Goal: Task Accomplishment & Management: Manage account settings

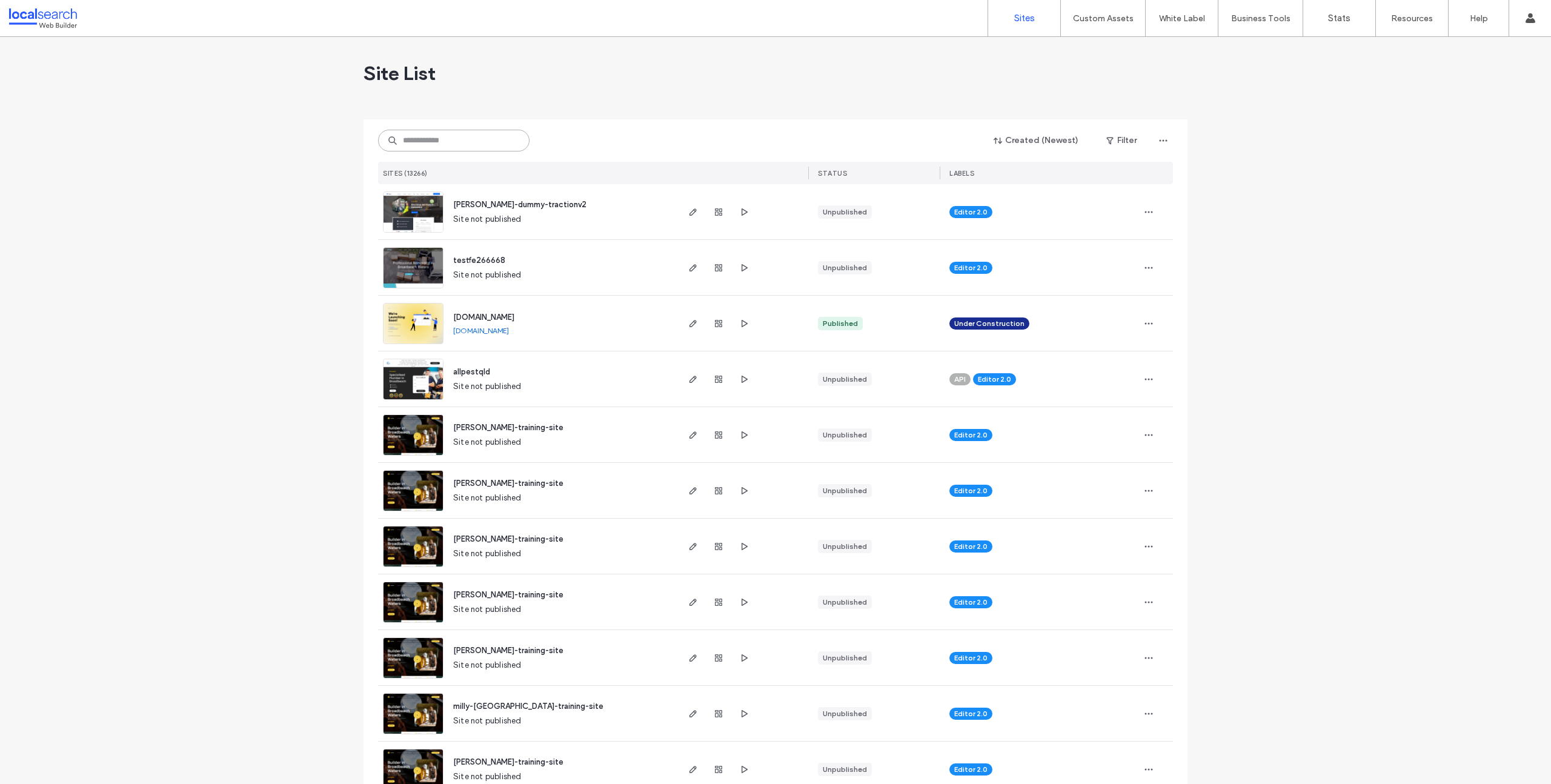
click at [504, 141] on input at bounding box center [454, 140] width 152 height 21
paste input "**********"
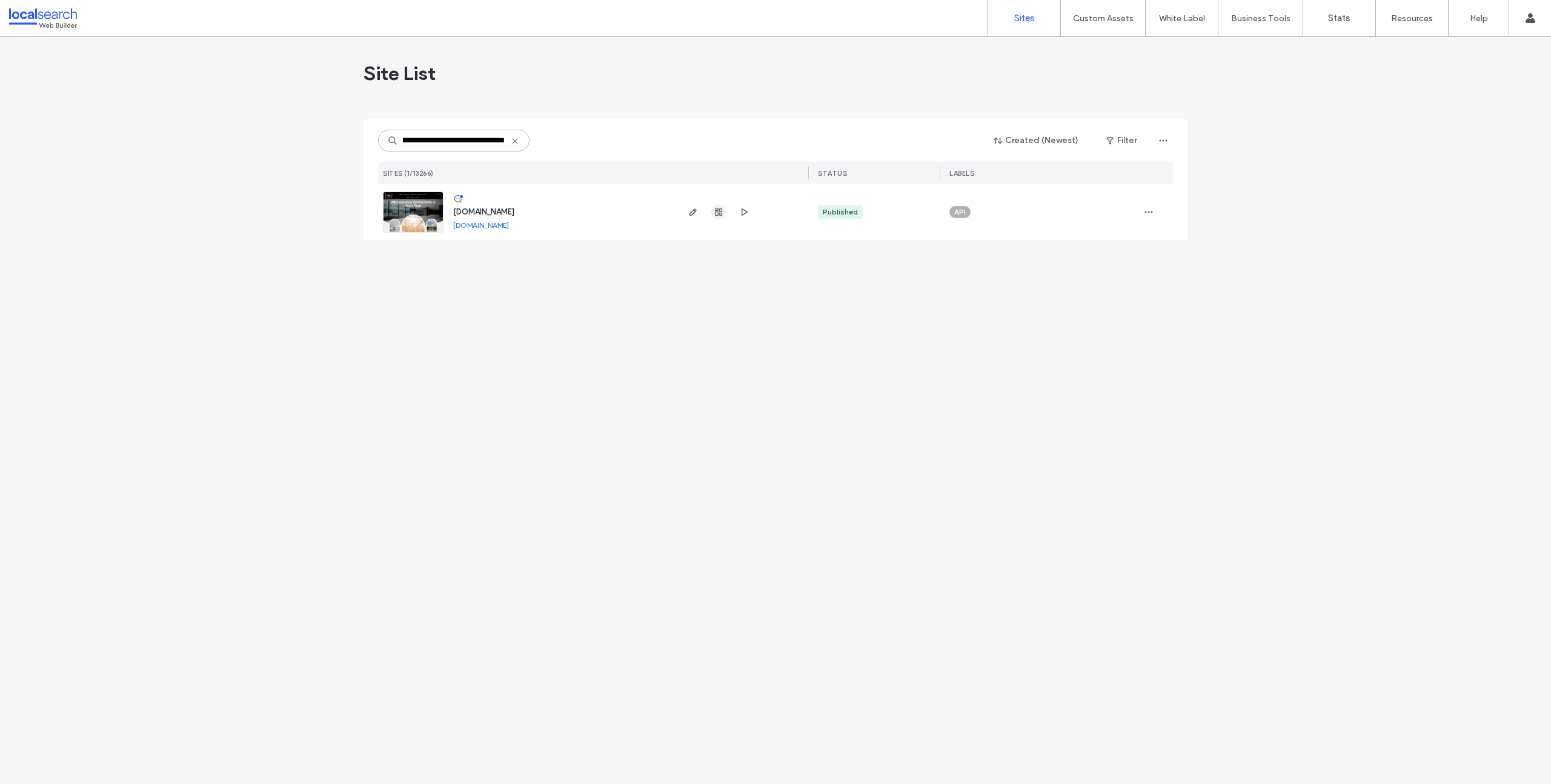
type input "**********"
click at [720, 215] on use "button" at bounding box center [718, 211] width 7 height 7
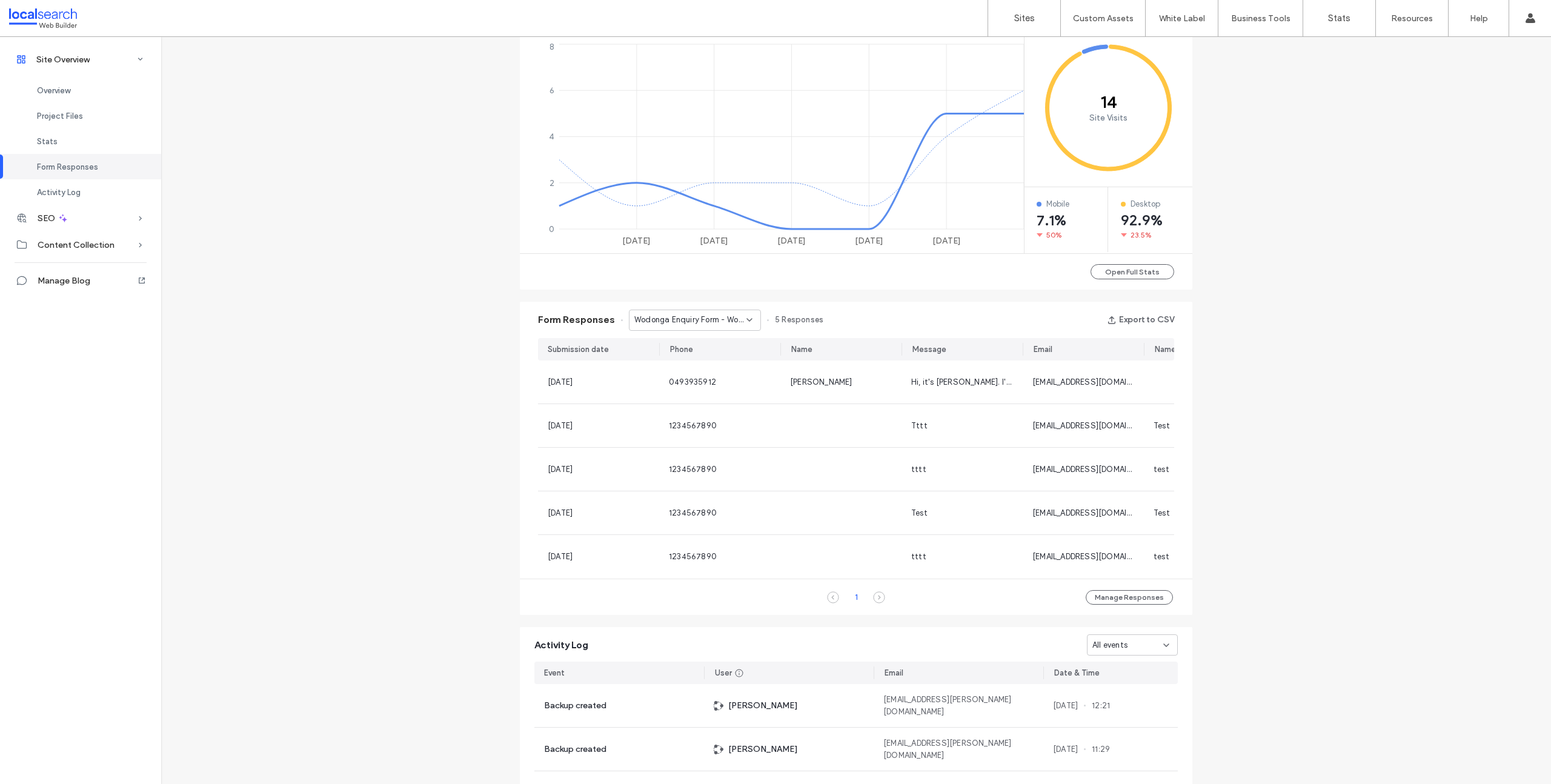
scroll to position [534, 0]
click at [685, 326] on div "Wodonga Enquiry Form - Wodonga page" at bounding box center [695, 318] width 132 height 21
click at [677, 360] on span "Albury Enquiry Form - Albury page" at bounding box center [686, 361] width 116 height 12
click at [684, 324] on div "Albury Enquiry Form - Albury page" at bounding box center [695, 318] width 132 height 21
click at [682, 386] on span "Albury Enquiry Form - Albury page" at bounding box center [686, 381] width 116 height 12
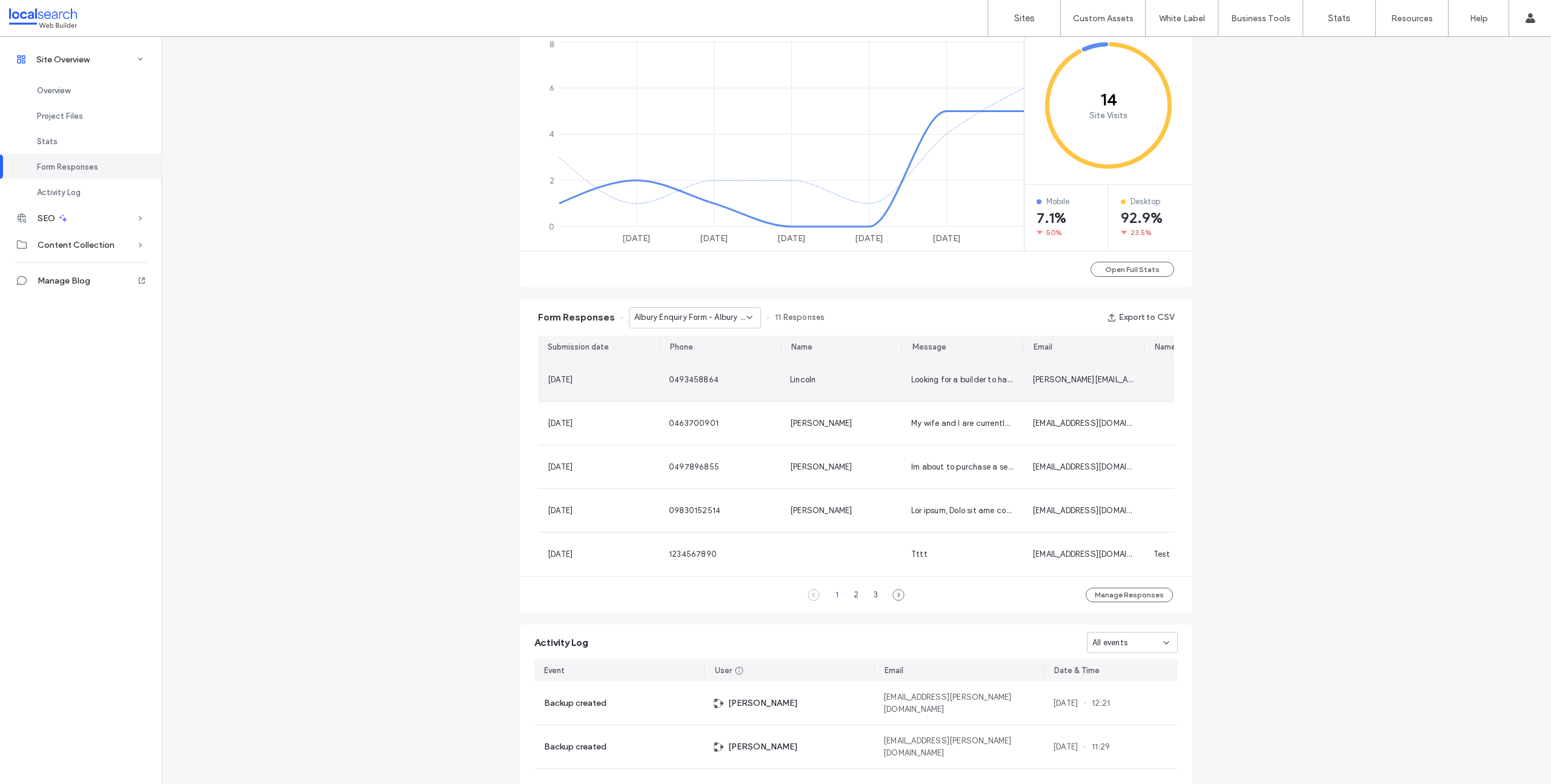
click at [954, 386] on div "Looking for a builder to have a look and quote. I have only termite damage in t…" at bounding box center [962, 379] width 121 height 43
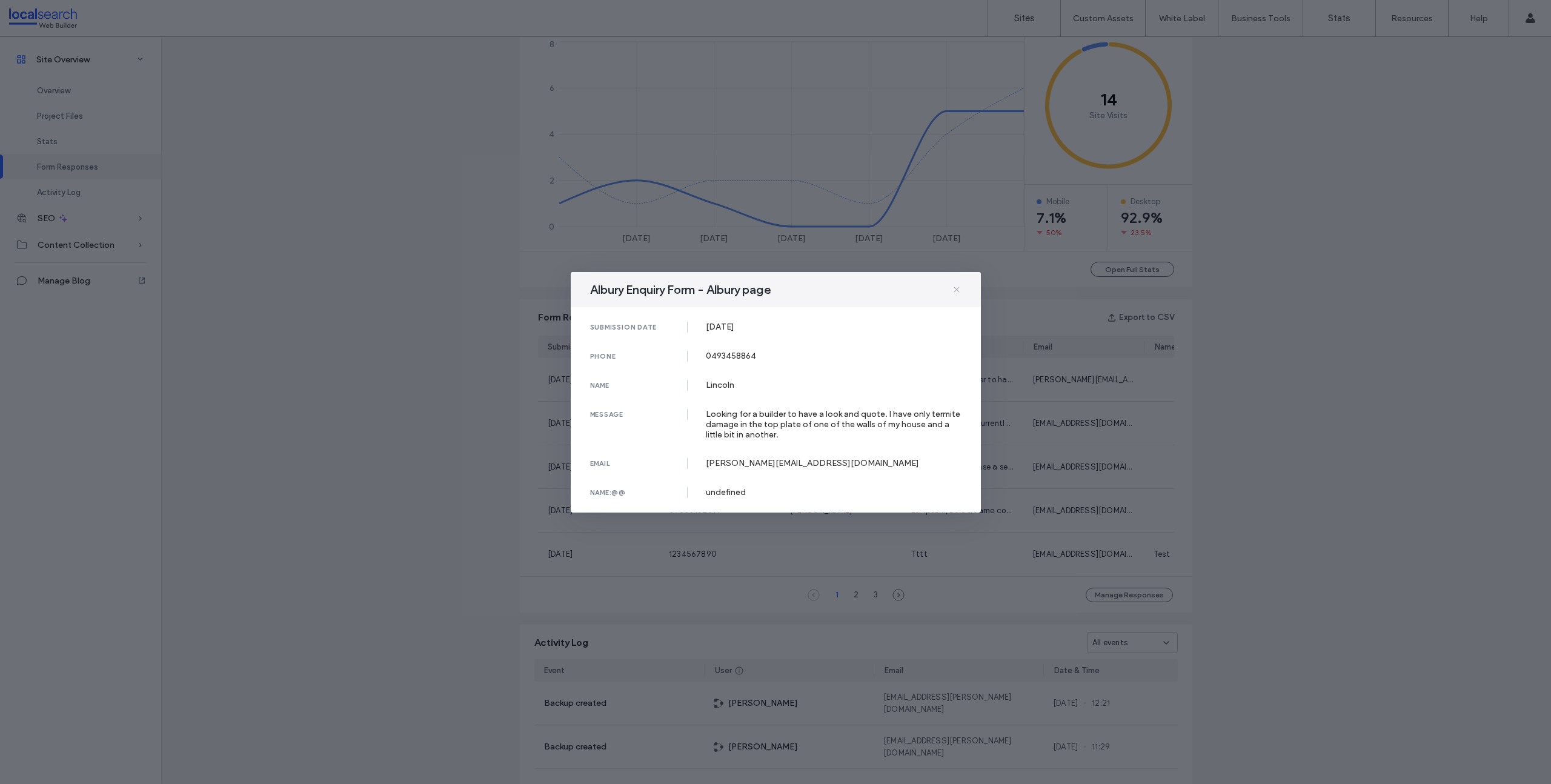
click at [956, 287] on icon at bounding box center [957, 289] width 10 height 10
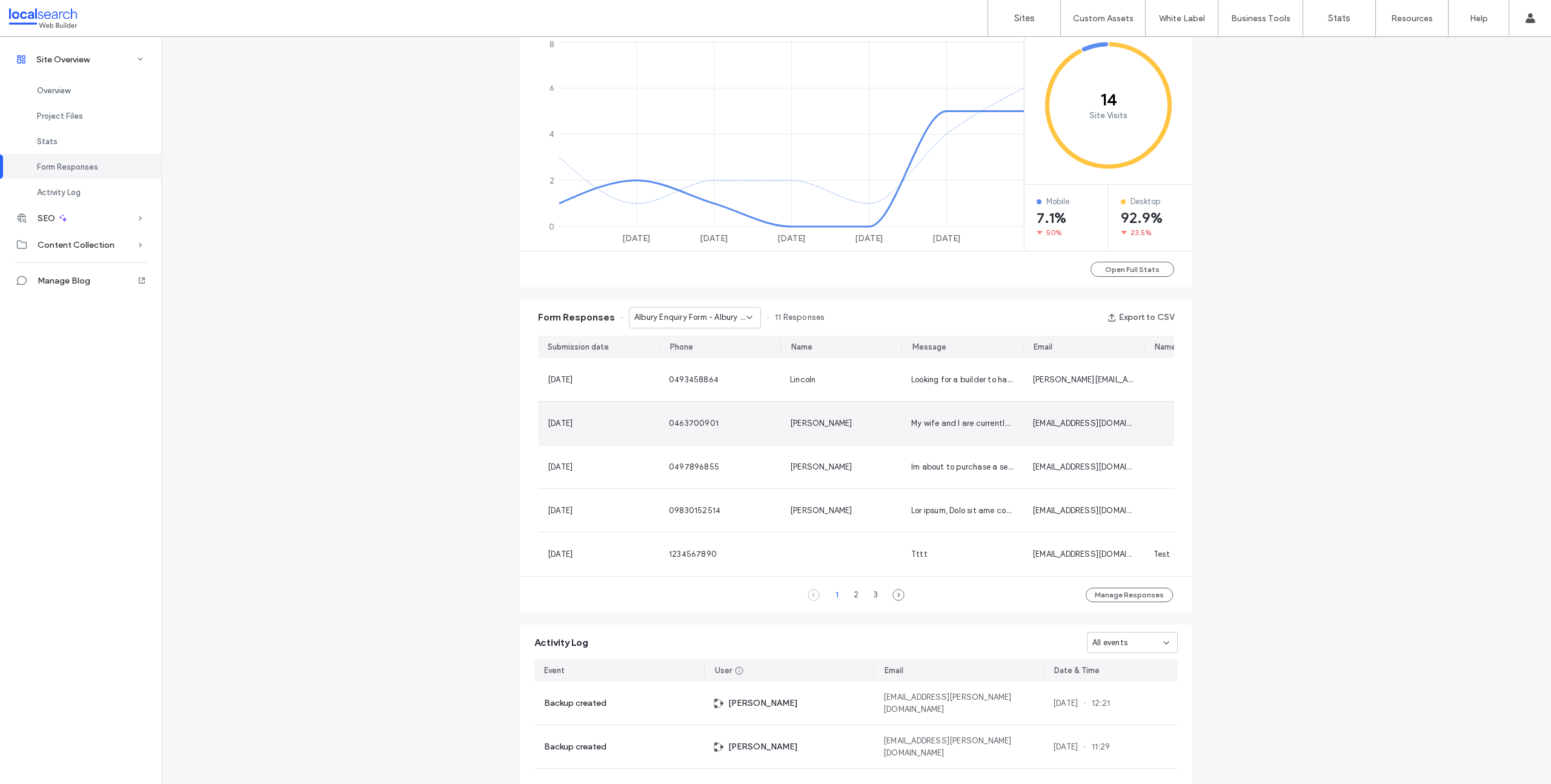
click at [762, 426] on div "0463700901" at bounding box center [719, 423] width 102 height 12
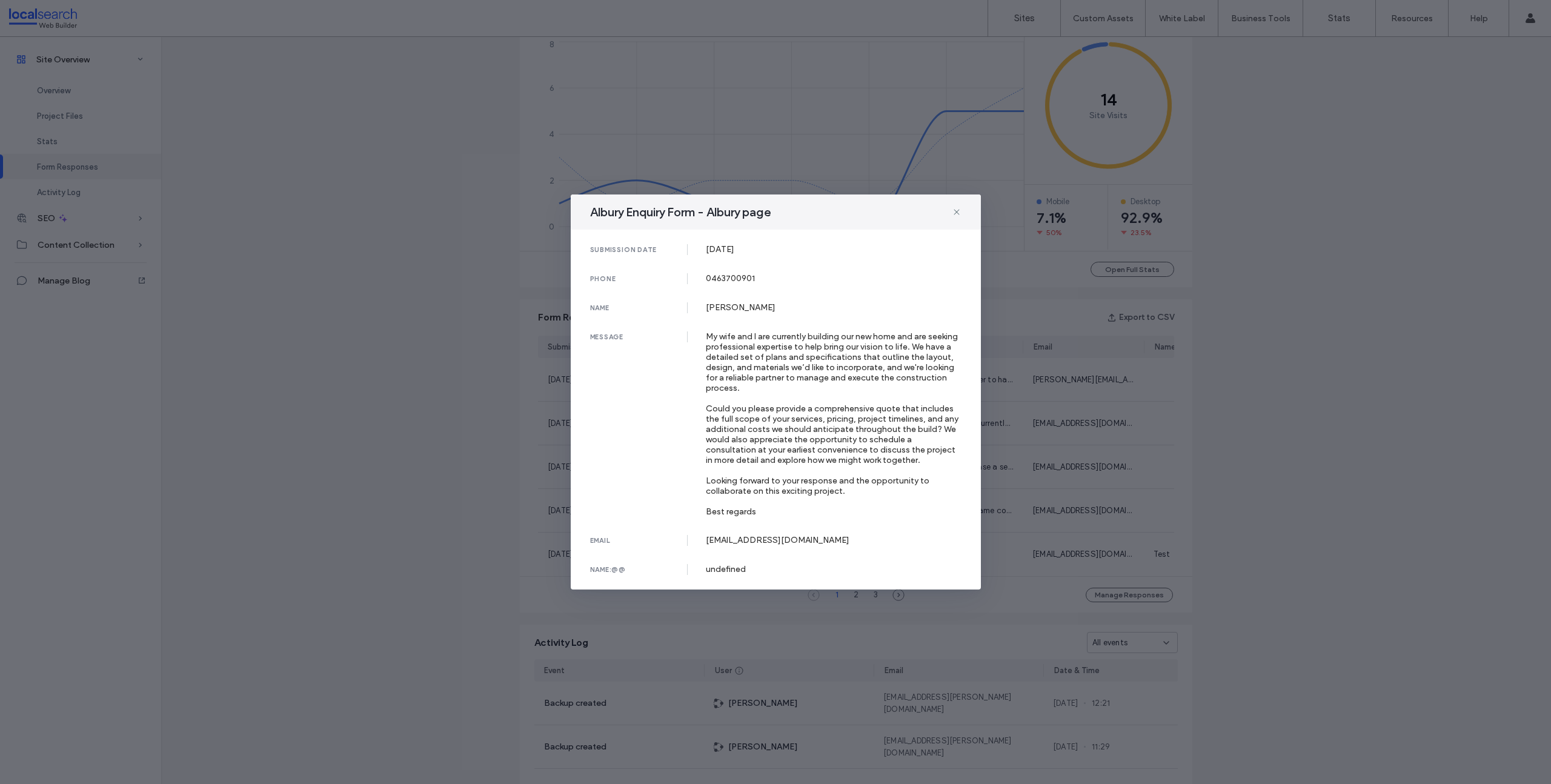
click at [956, 208] on icon at bounding box center [957, 212] width 10 height 10
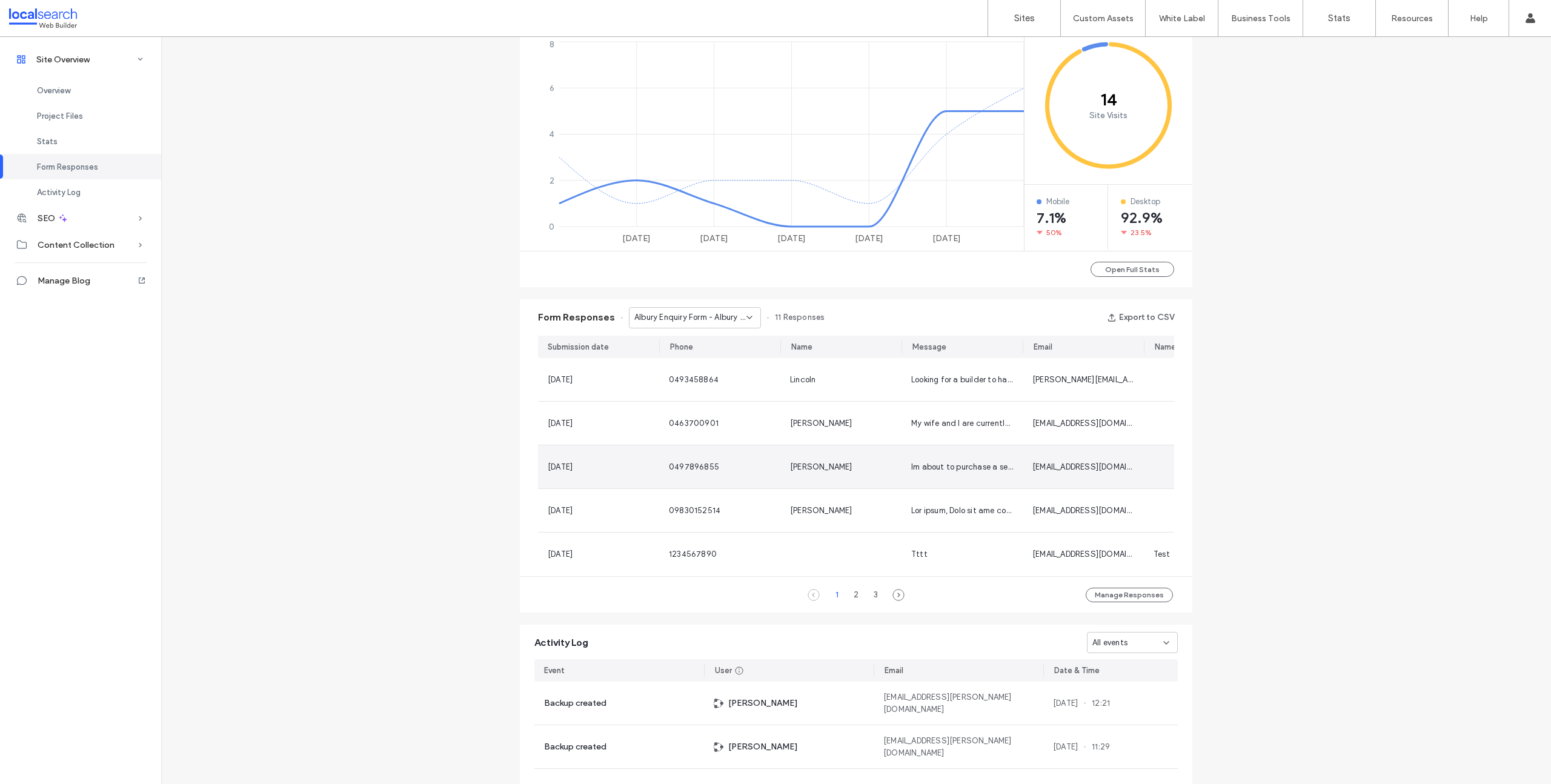
click at [873, 471] on div "[PERSON_NAME]" at bounding box center [840, 467] width 102 height 12
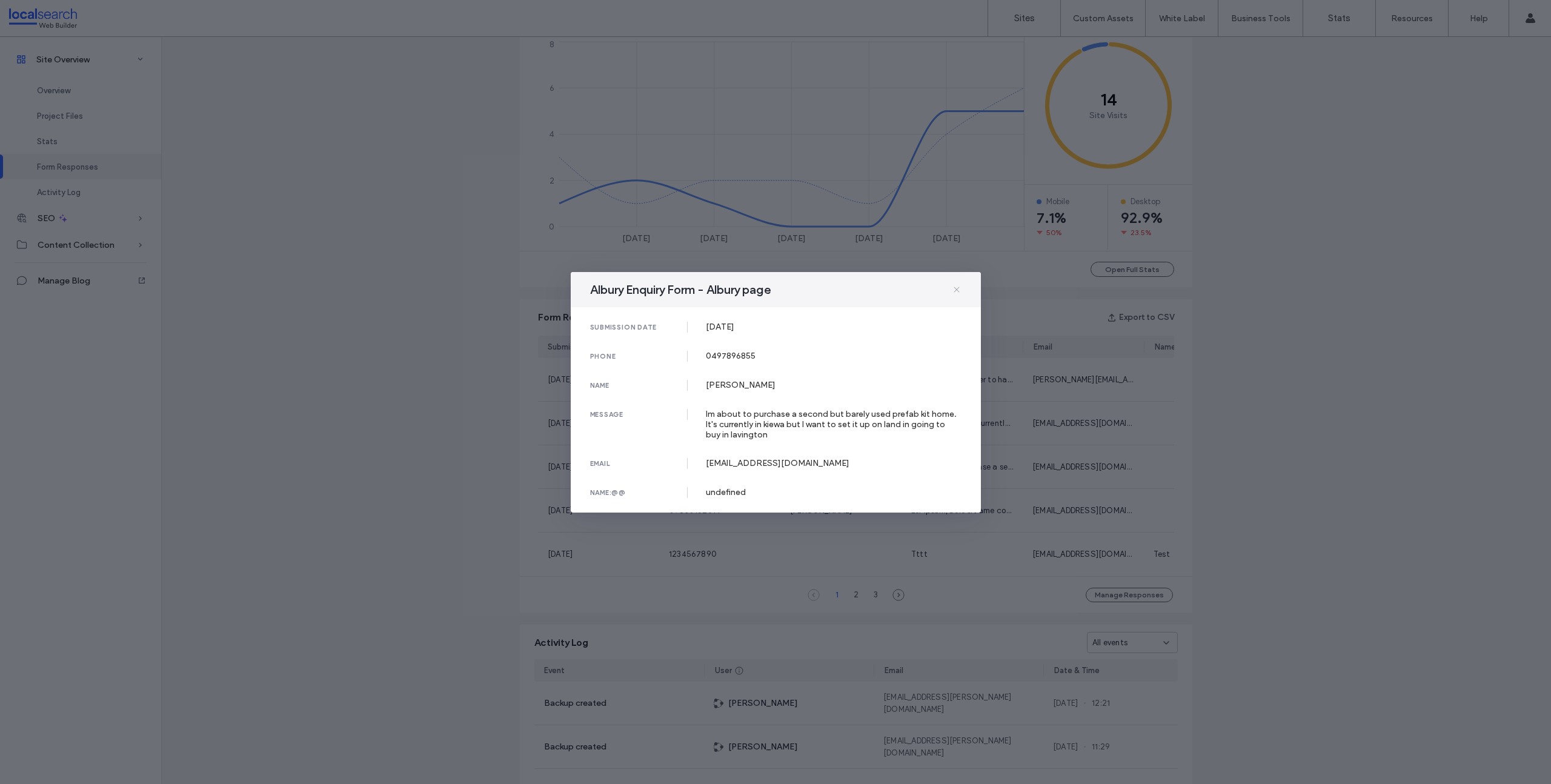
click at [957, 290] on use at bounding box center [956, 289] width 5 height 5
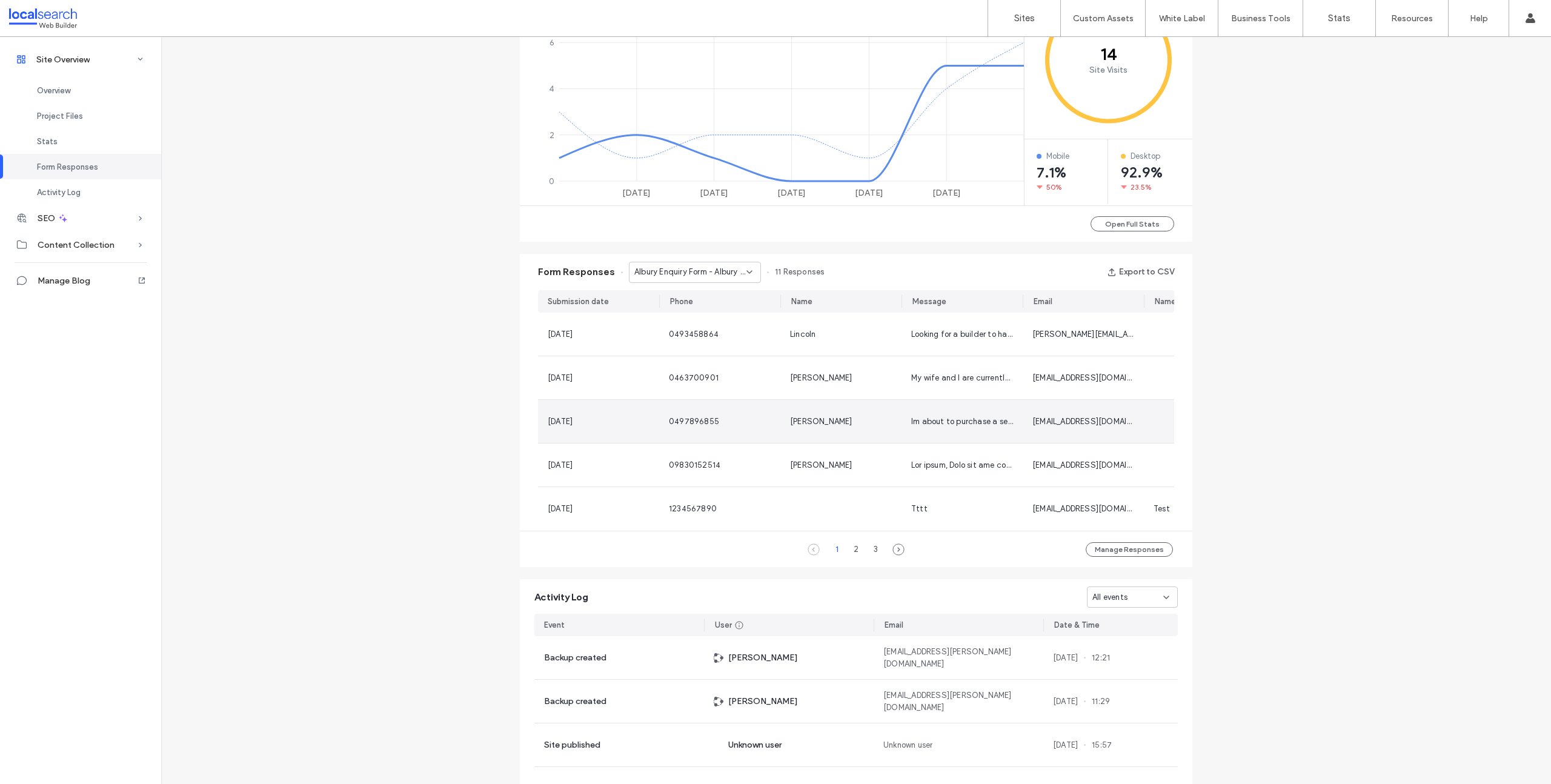
scroll to position [582, 0]
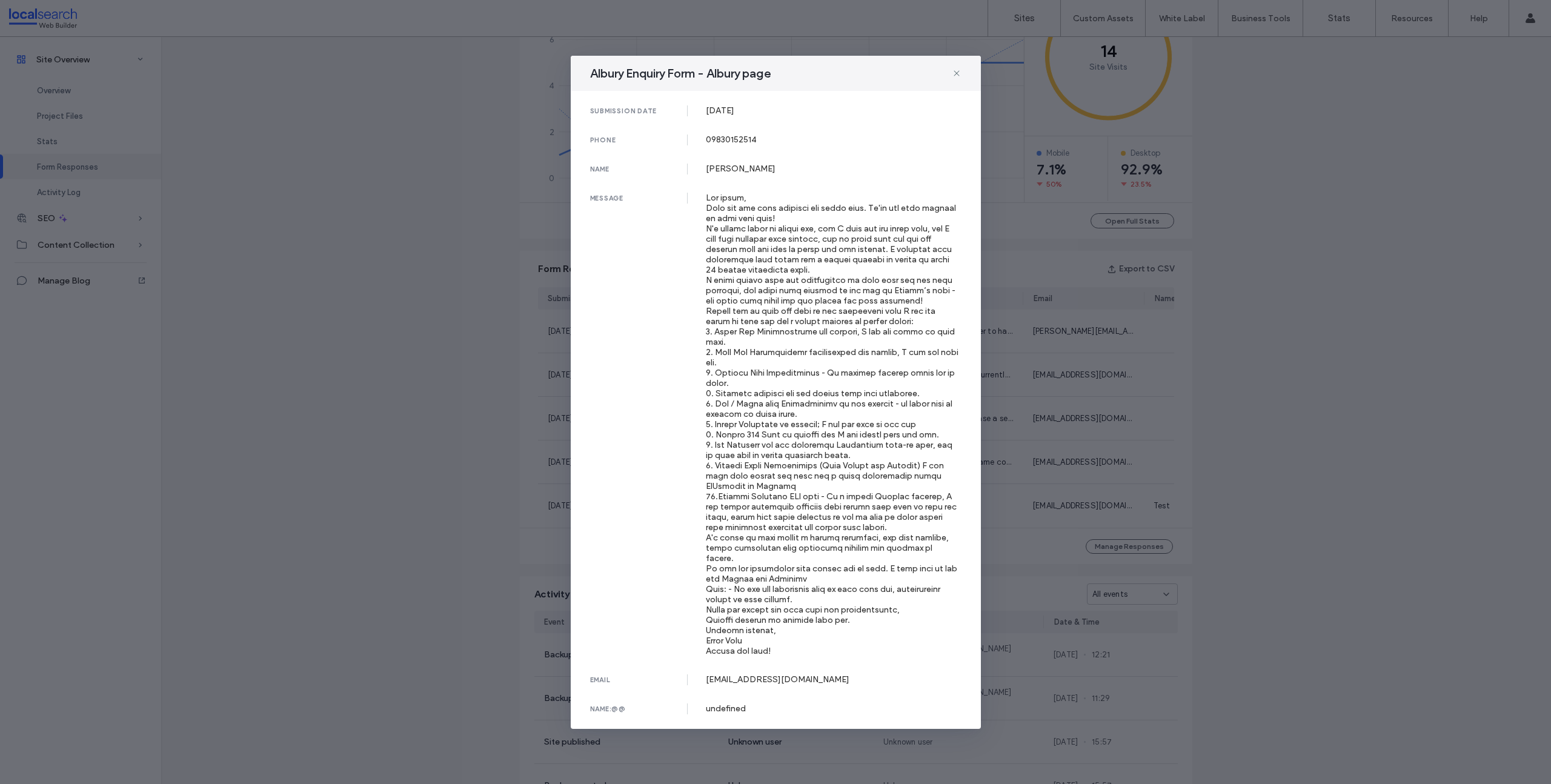
click at [955, 68] on icon at bounding box center [957, 73] width 10 height 10
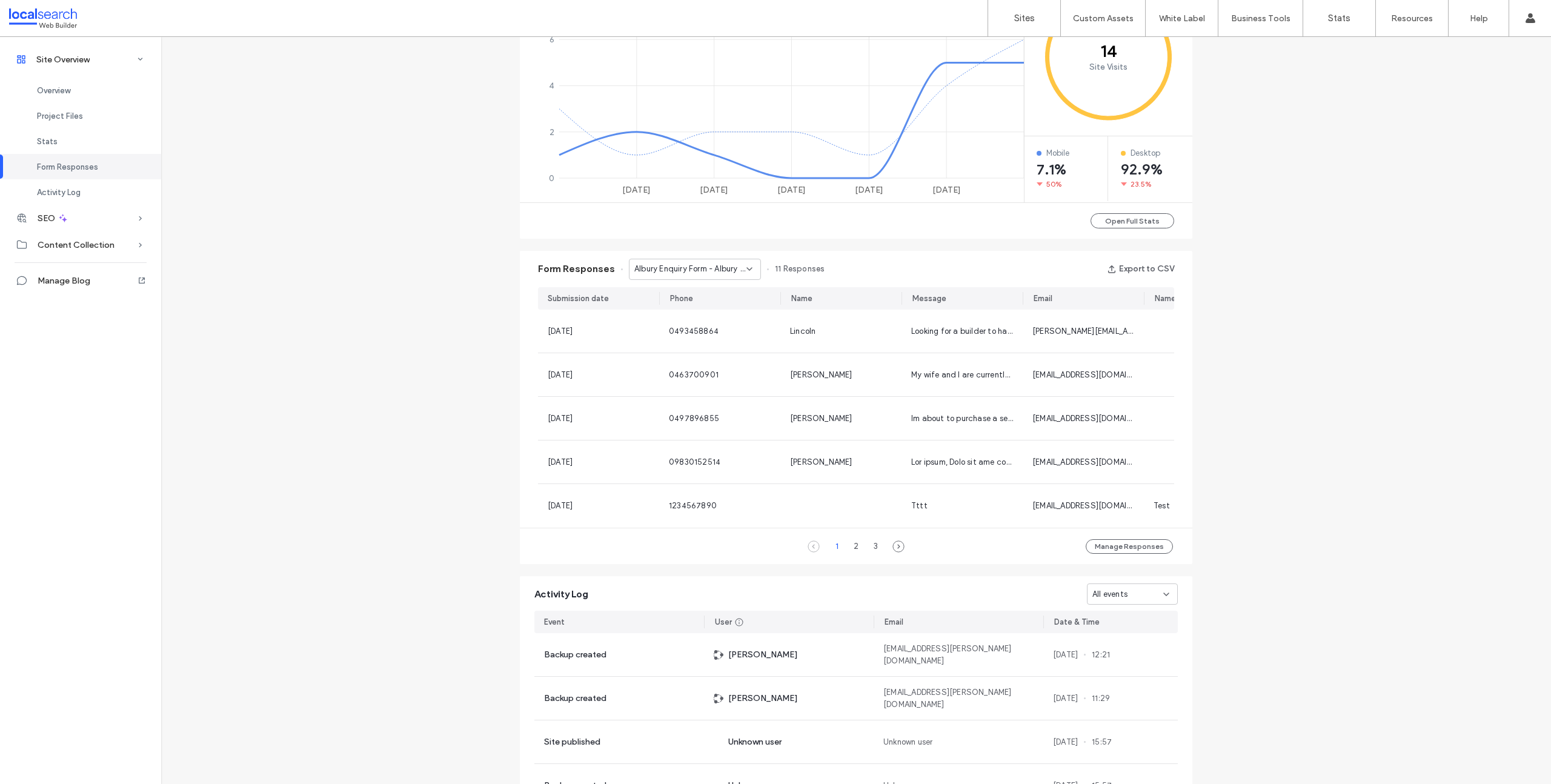
click at [714, 273] on span "Albury Enquiry Form - Albury page" at bounding box center [690, 269] width 112 height 12
click at [690, 361] on div "Contact Enquiry Form - Contact Us page" at bounding box center [689, 354] width 131 height 21
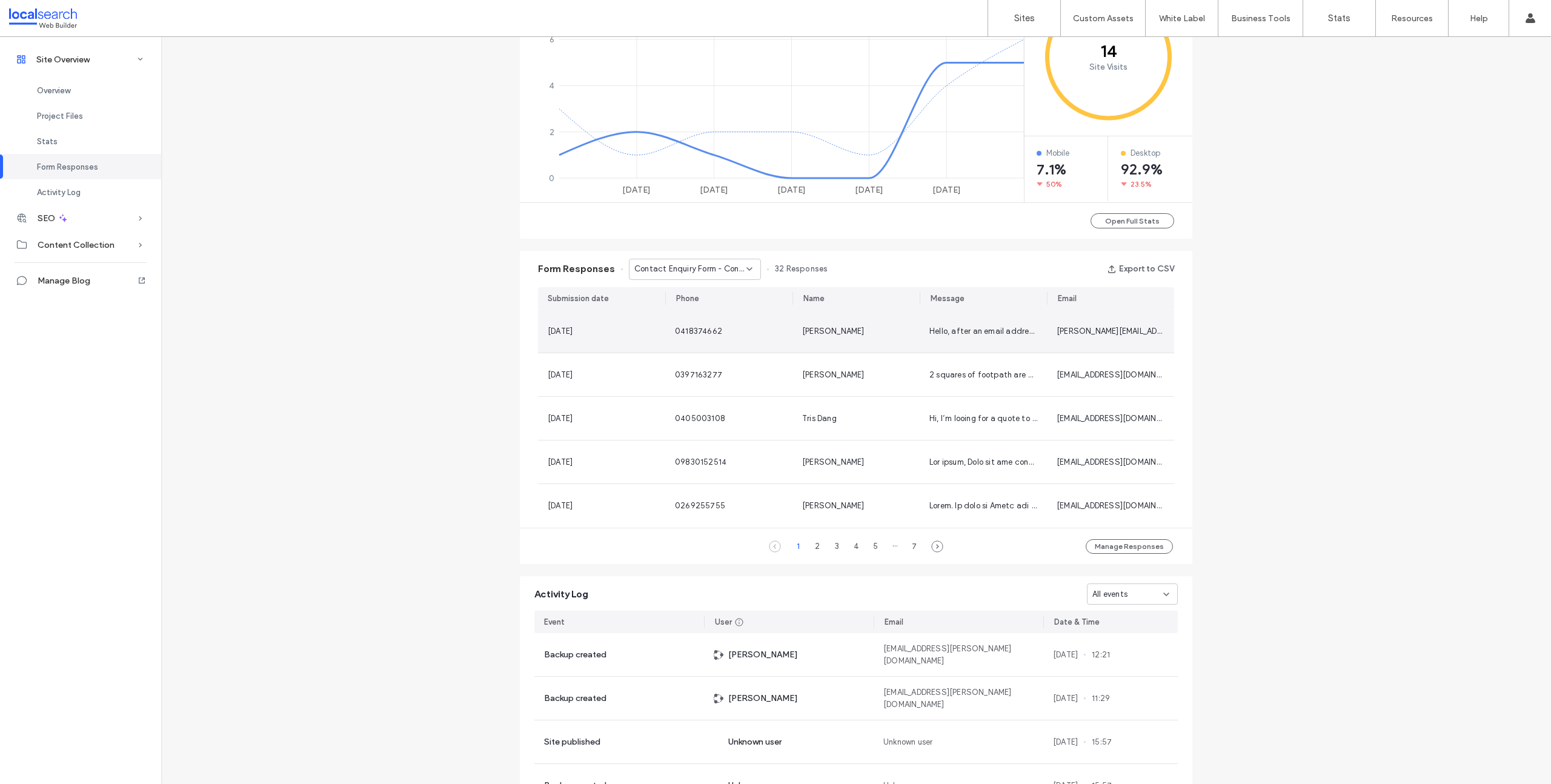
click at [669, 335] on div "0418374662" at bounding box center [728, 331] width 127 height 43
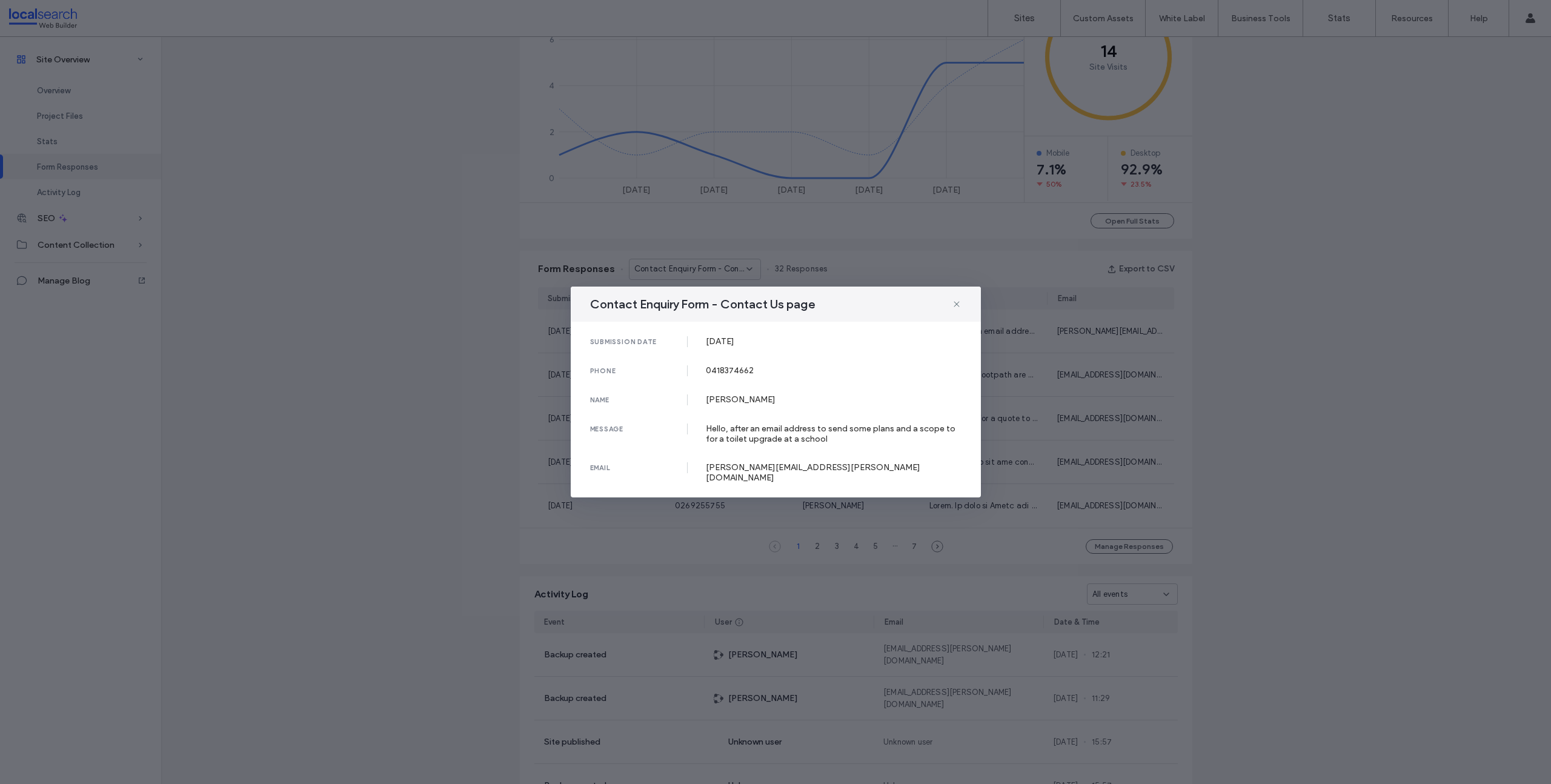
click at [963, 309] on div "Contact Enquiry Form - Contact Us page" at bounding box center [775, 304] width 410 height 35
click at [960, 313] on div "Contact Enquiry Form - Contact Us page" at bounding box center [775, 304] width 410 height 35
click at [1027, 369] on div "Contact Enquiry Form - Contact Us page submission date [DATE] phone [PHONE_NUMB…" at bounding box center [775, 392] width 1551 height 784
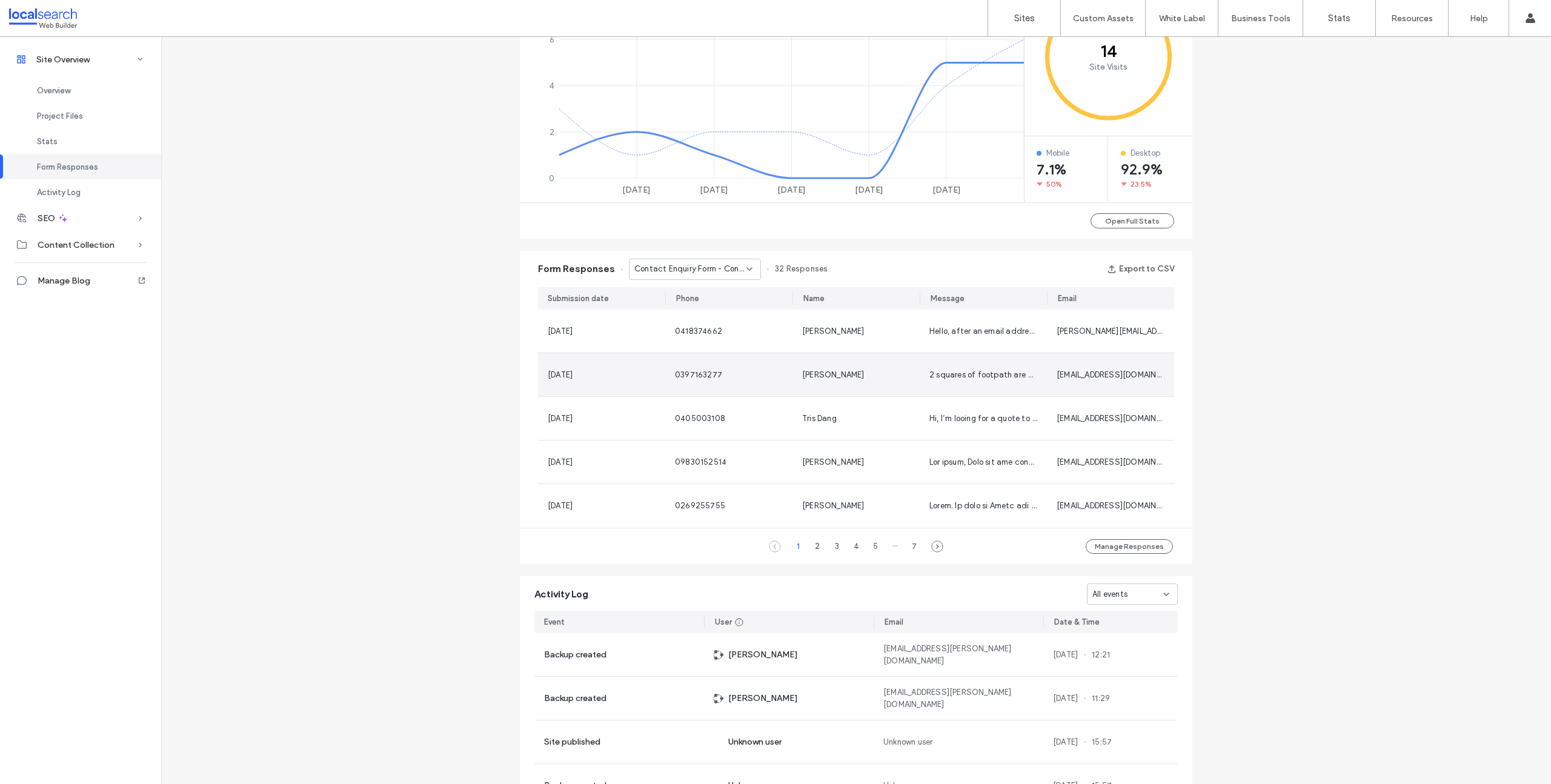
click at [1003, 366] on div "2 squares of footpath are damaged and need replacing measurements: 3.61 Length …" at bounding box center [983, 374] width 127 height 43
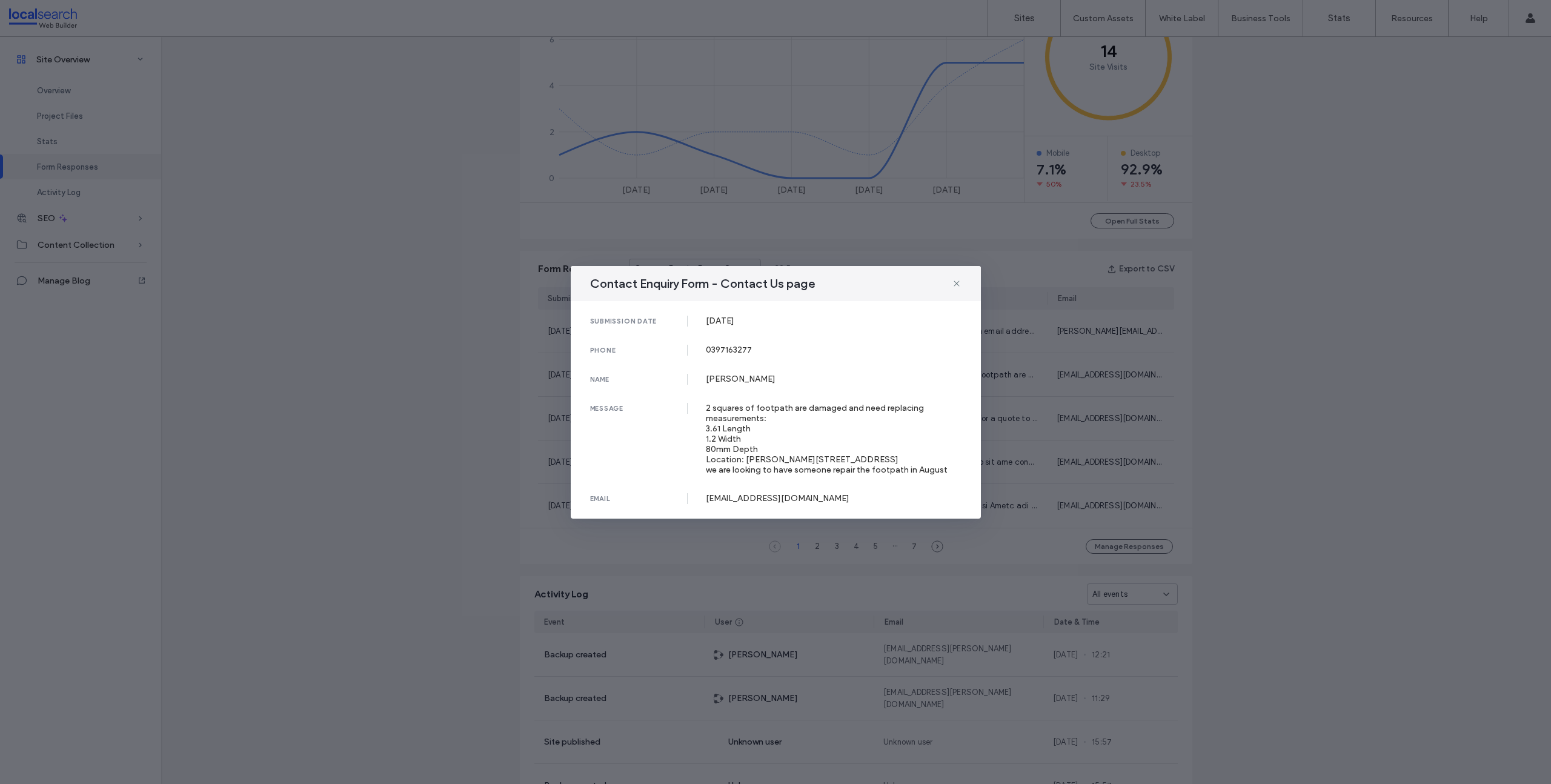
click at [954, 281] on icon at bounding box center [957, 283] width 10 height 10
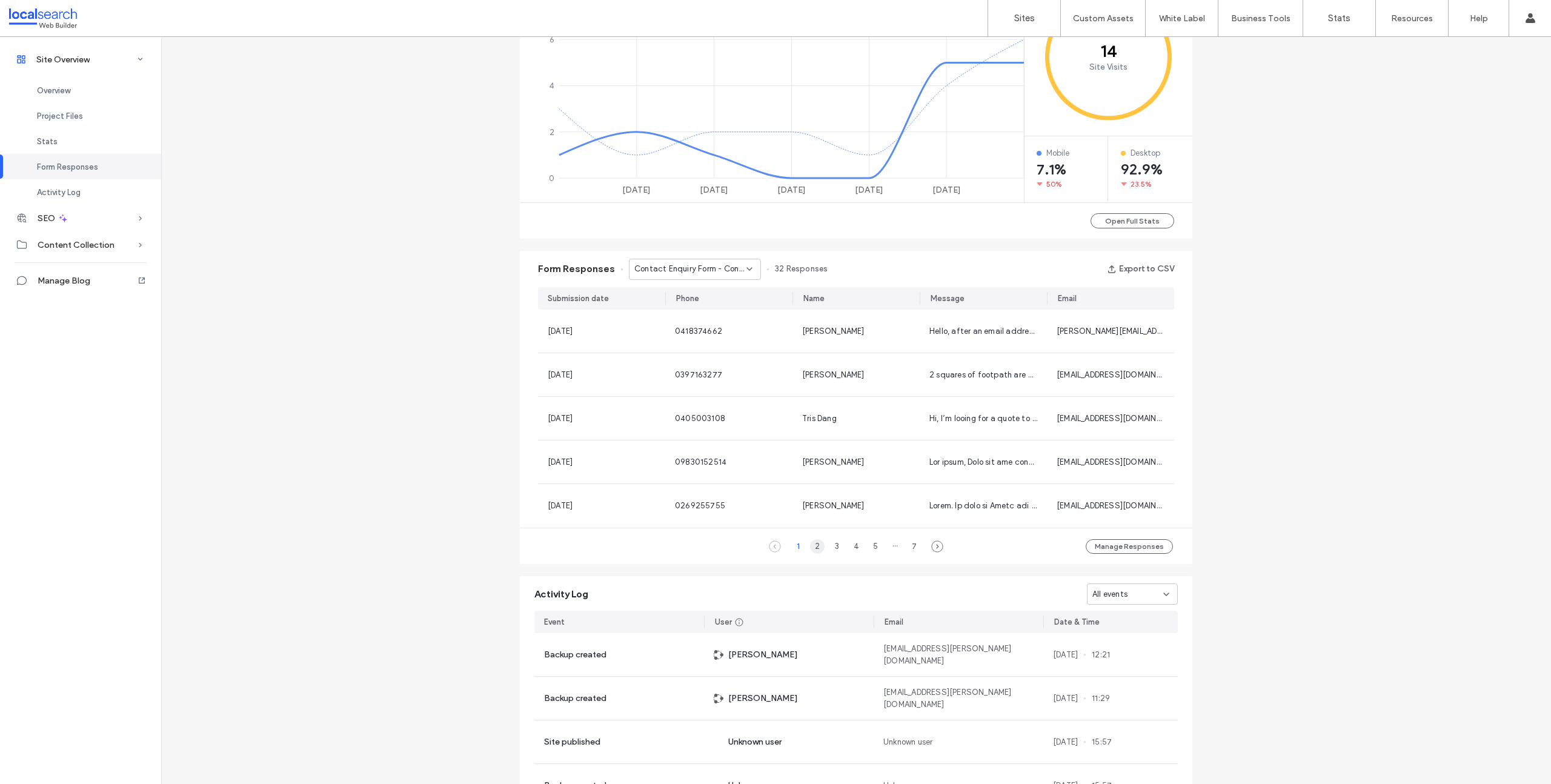
click at [810, 549] on div "2" at bounding box center [817, 546] width 15 height 15
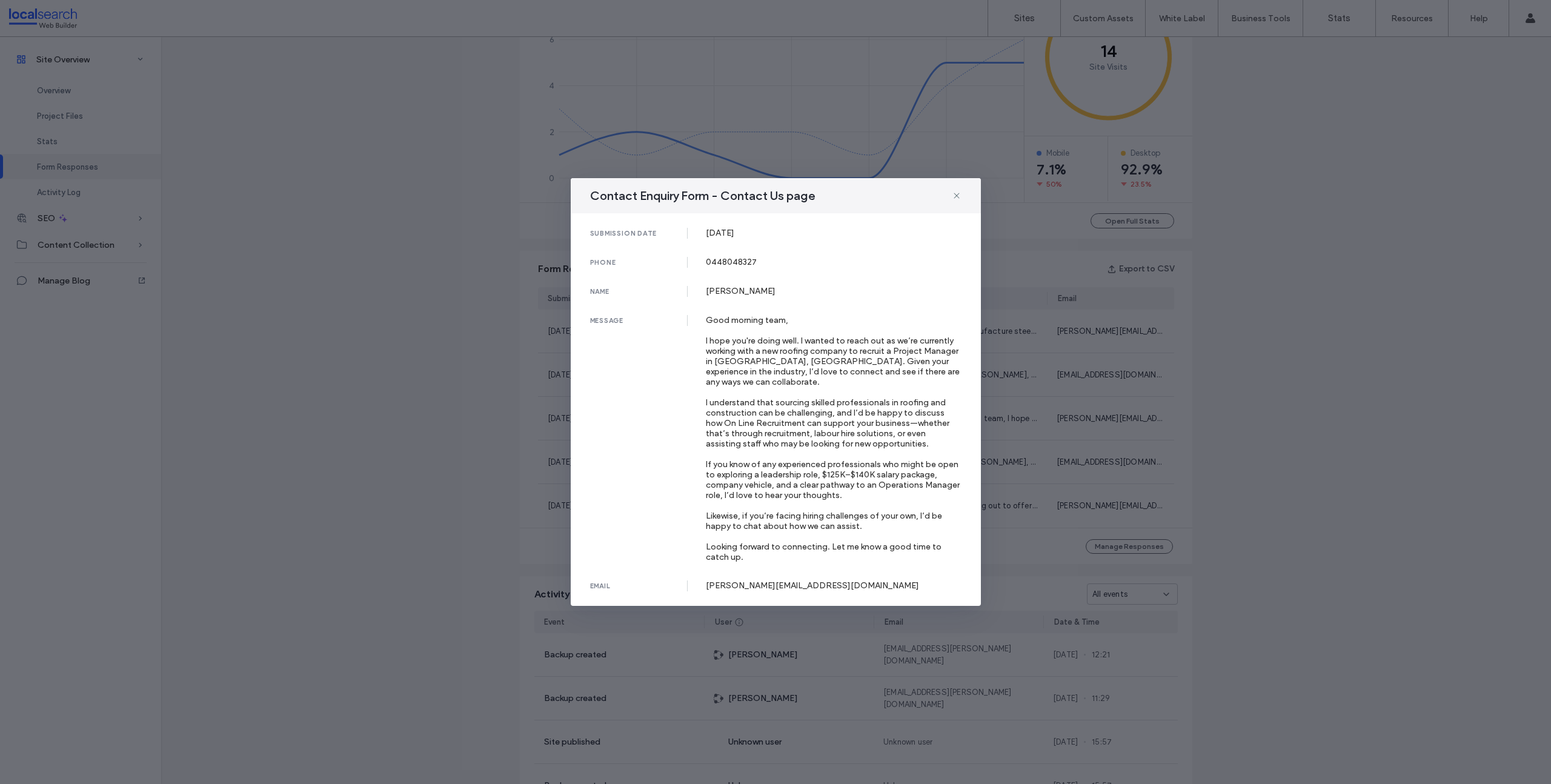
click at [954, 201] on icon at bounding box center [957, 195] width 10 height 10
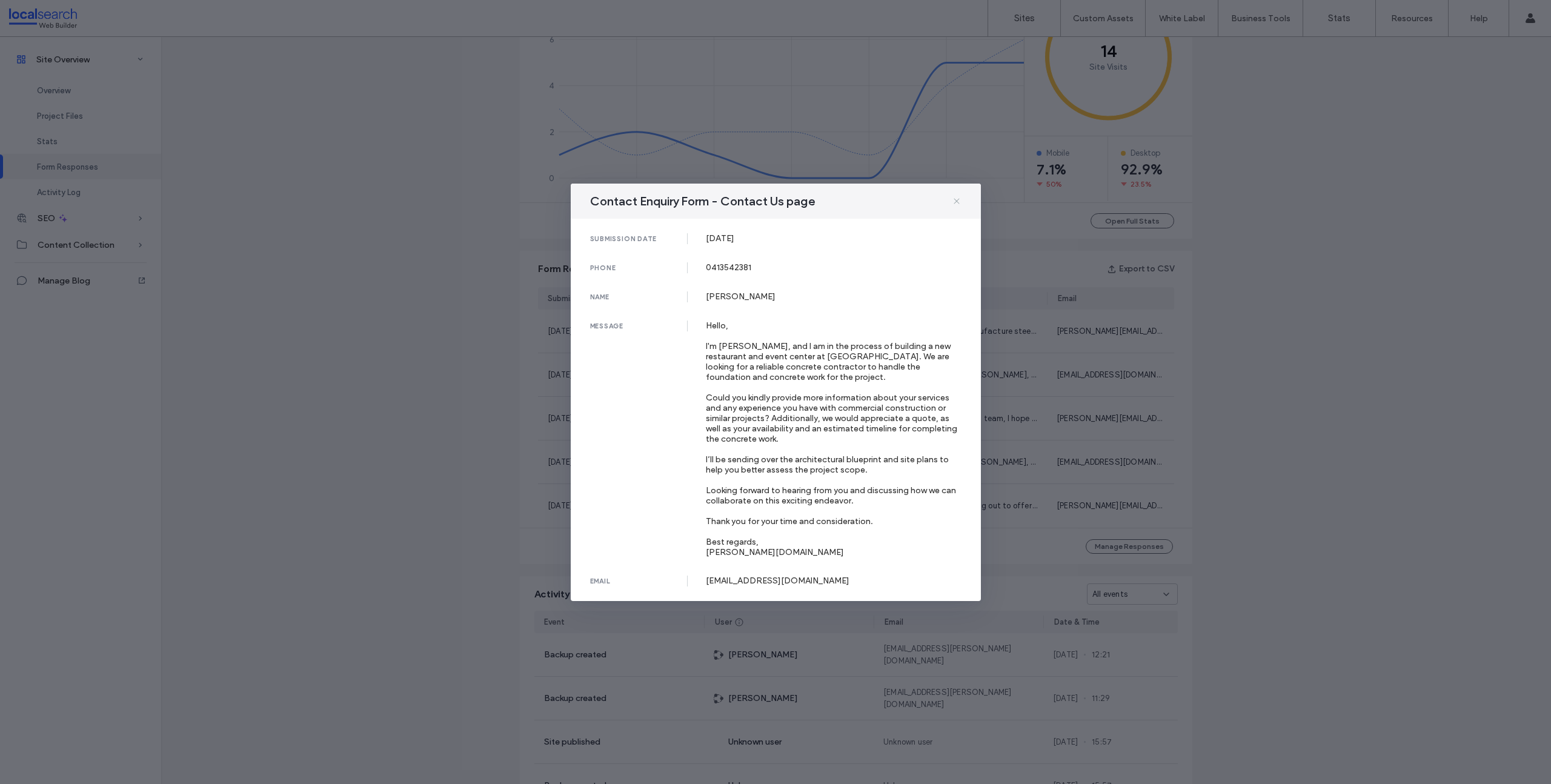
click at [960, 202] on icon at bounding box center [957, 201] width 10 height 10
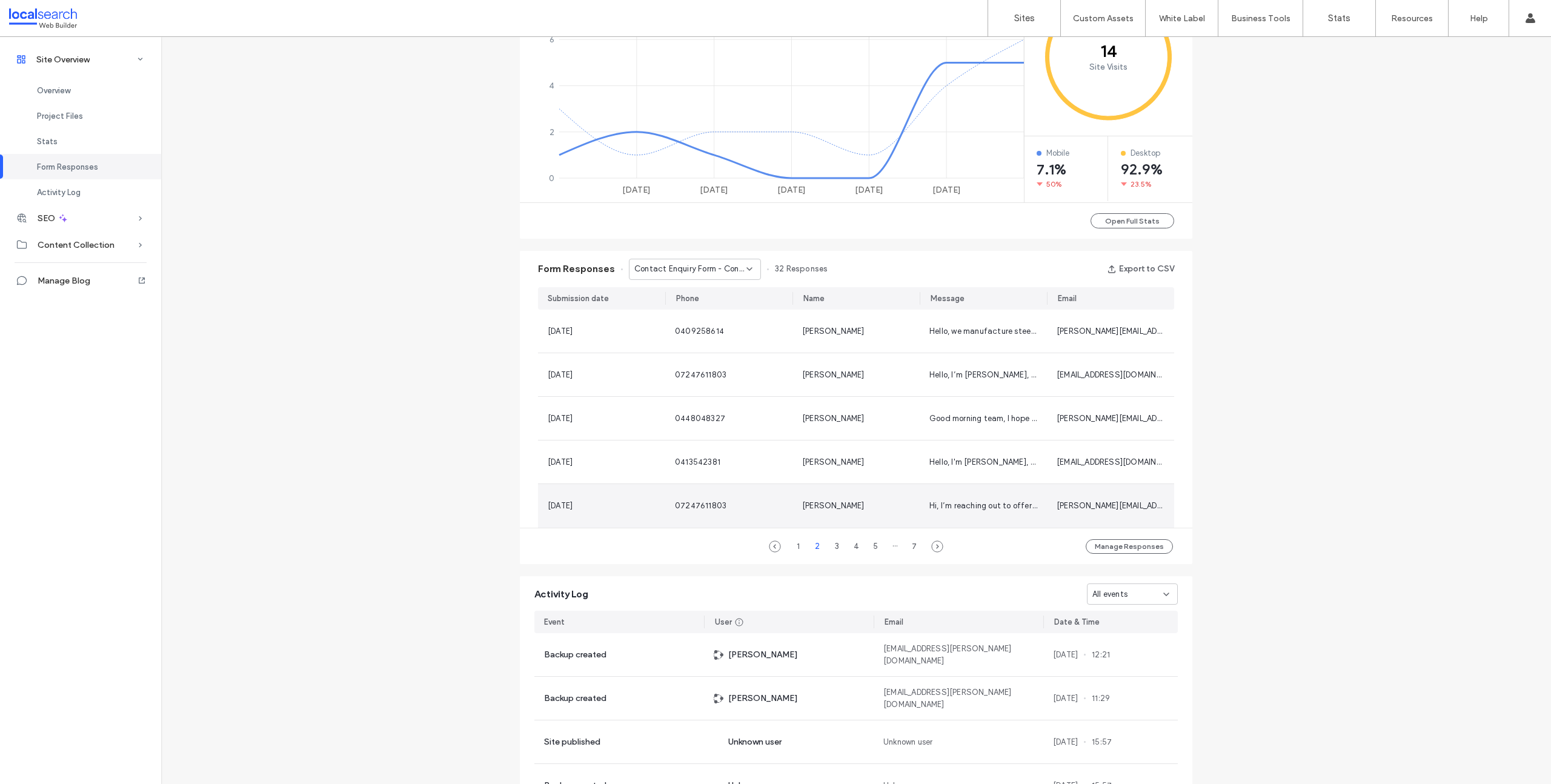
click at [973, 498] on div "Hi, I’m reaching out to offer my services to help improve your online visibilit…" at bounding box center [983, 505] width 127 height 44
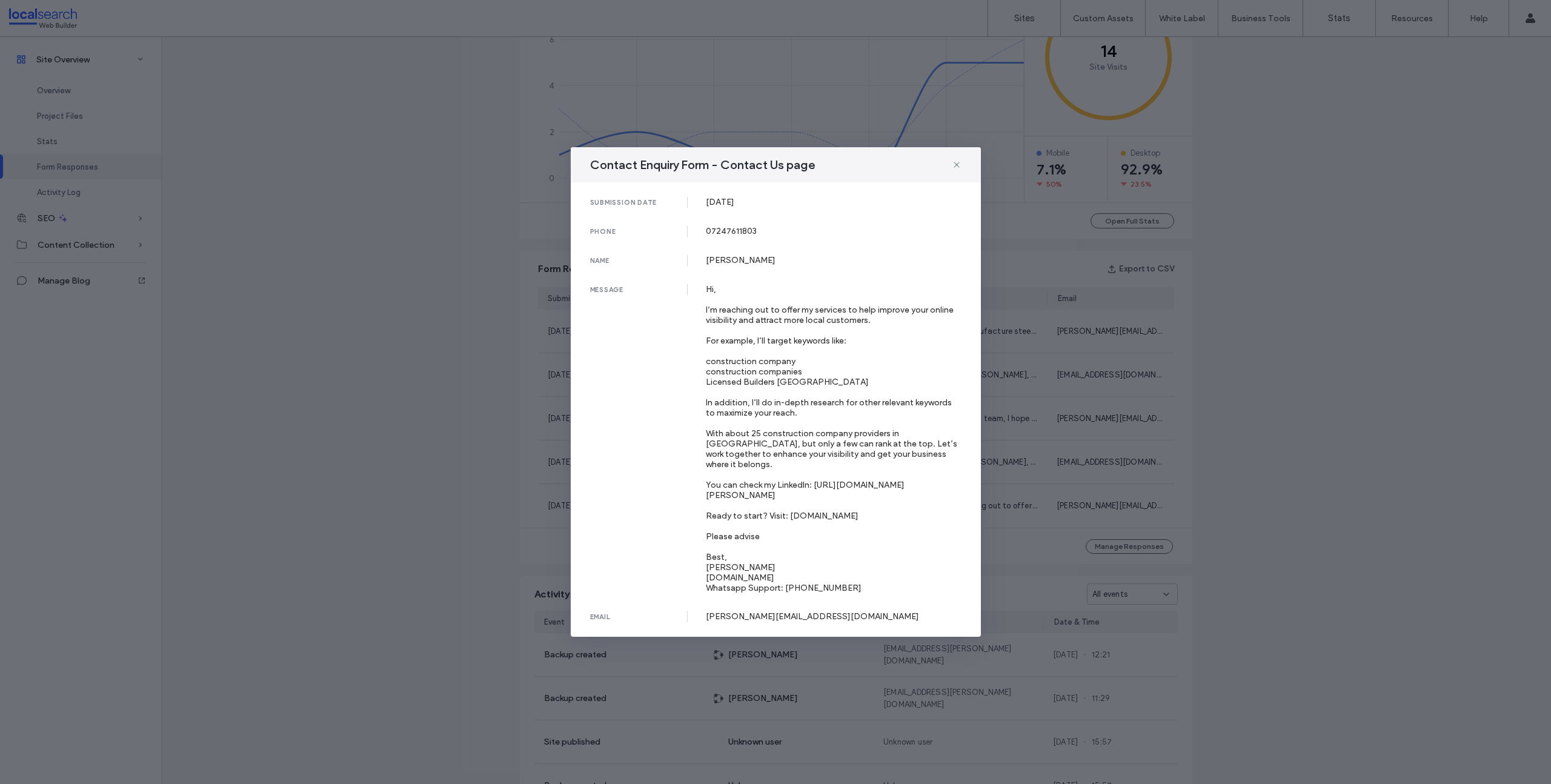
drag, startPoint x: 955, startPoint y: 172, endPoint x: 989, endPoint y: 375, distance: 205.8
click at [954, 169] on icon at bounding box center [957, 165] width 10 height 10
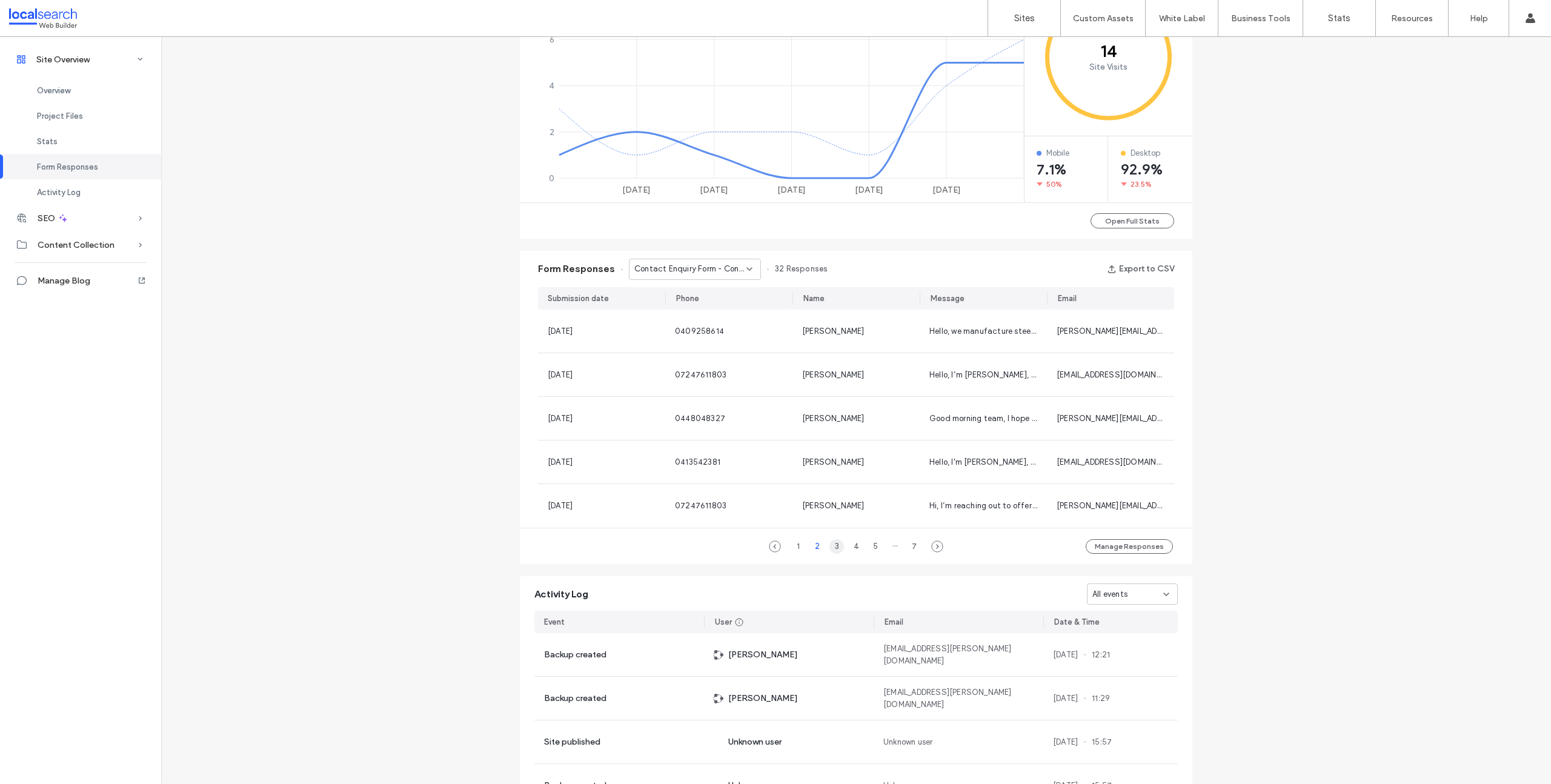
click at [829, 547] on div "3" at bounding box center [836, 546] width 15 height 15
click at [956, 328] on span "I have a number of repairs/maintenance issues for our home in [STREET_ADDRESS][…" at bounding box center [1336, 331] width 814 height 9
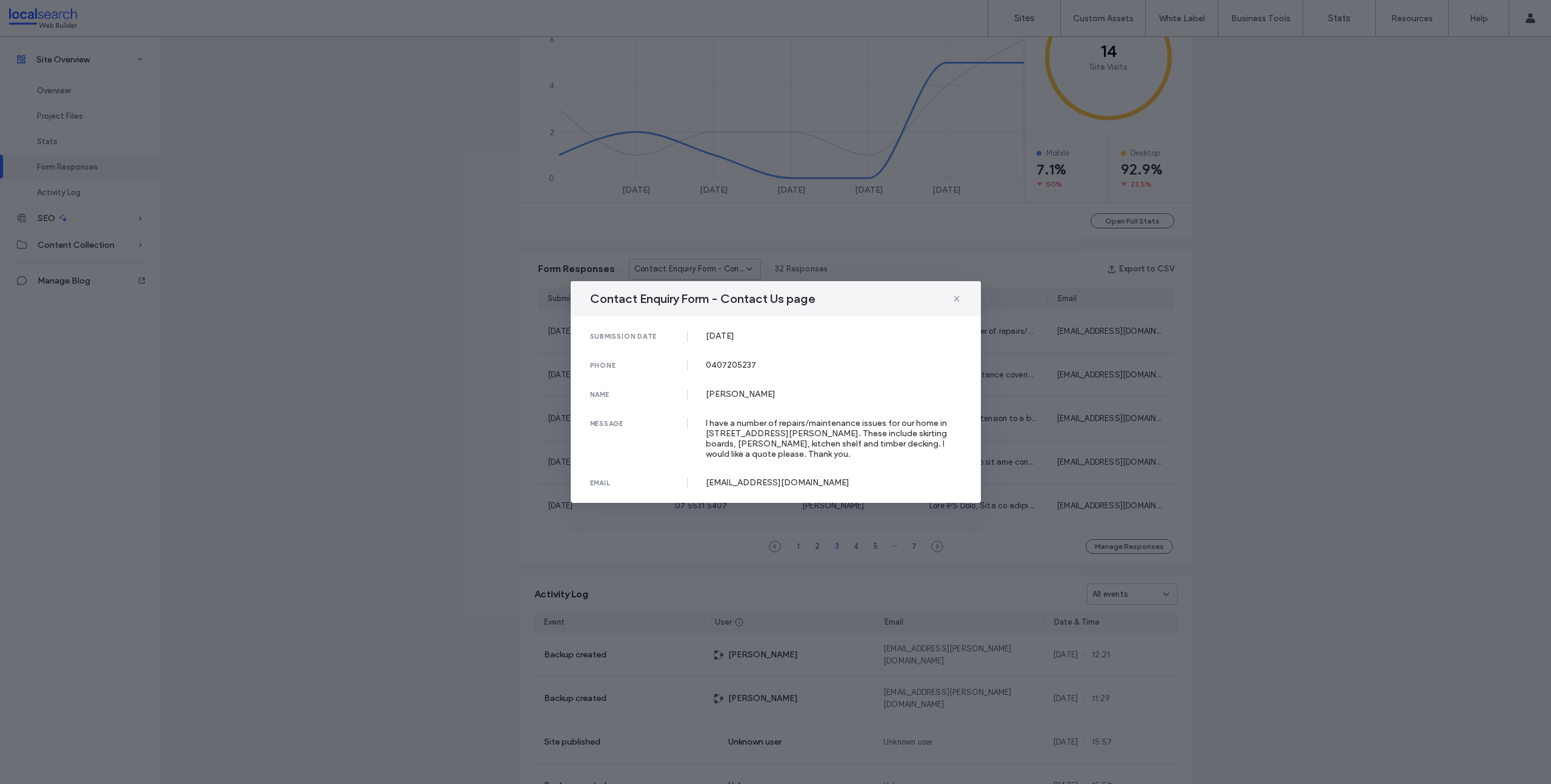
click at [957, 300] on icon at bounding box center [957, 299] width 10 height 10
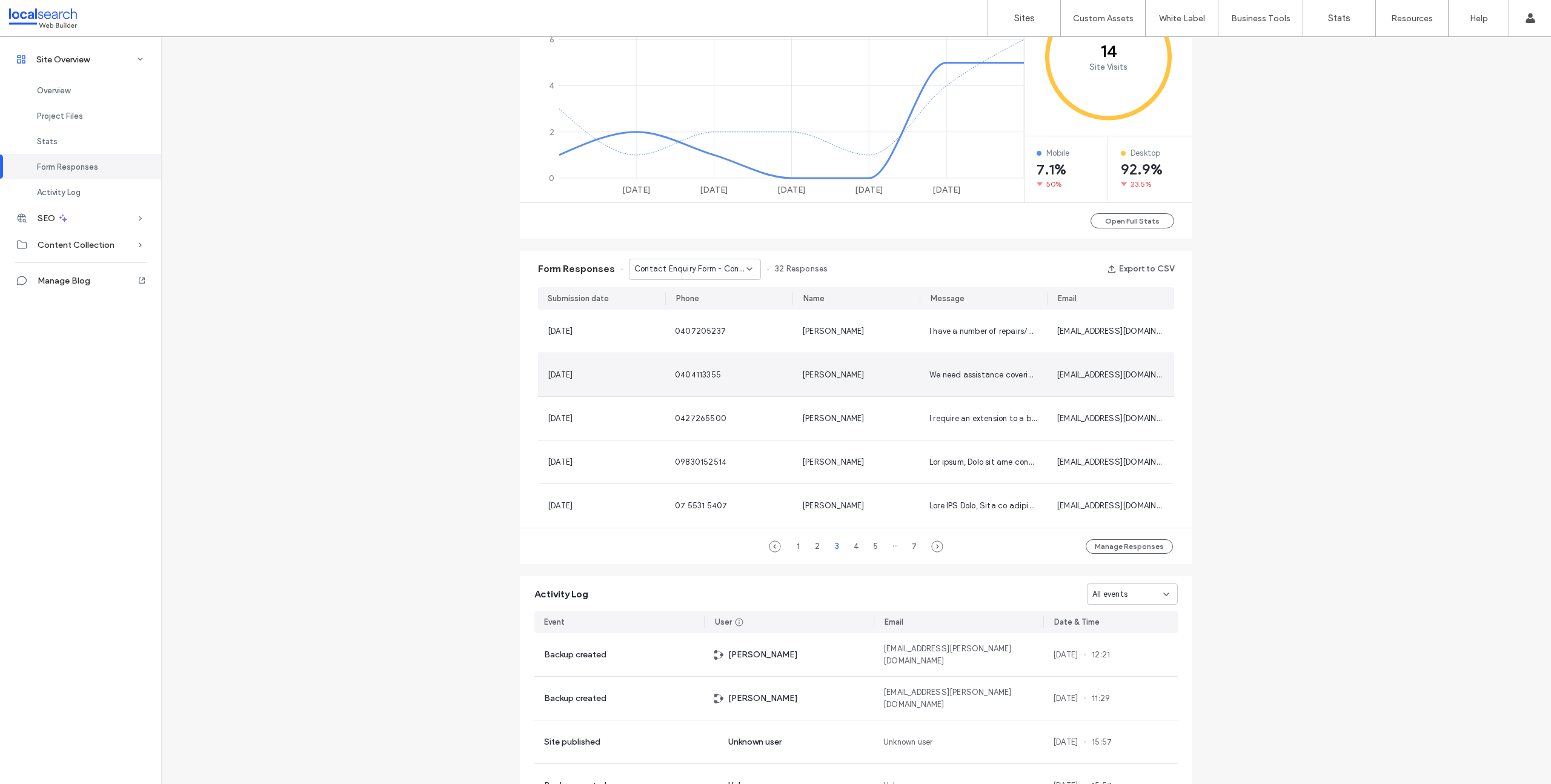
click at [946, 371] on span "We need assistance covering claims in the [GEOGRAPHIC_DATA] region if you are i…" at bounding box center [1261, 374] width 664 height 9
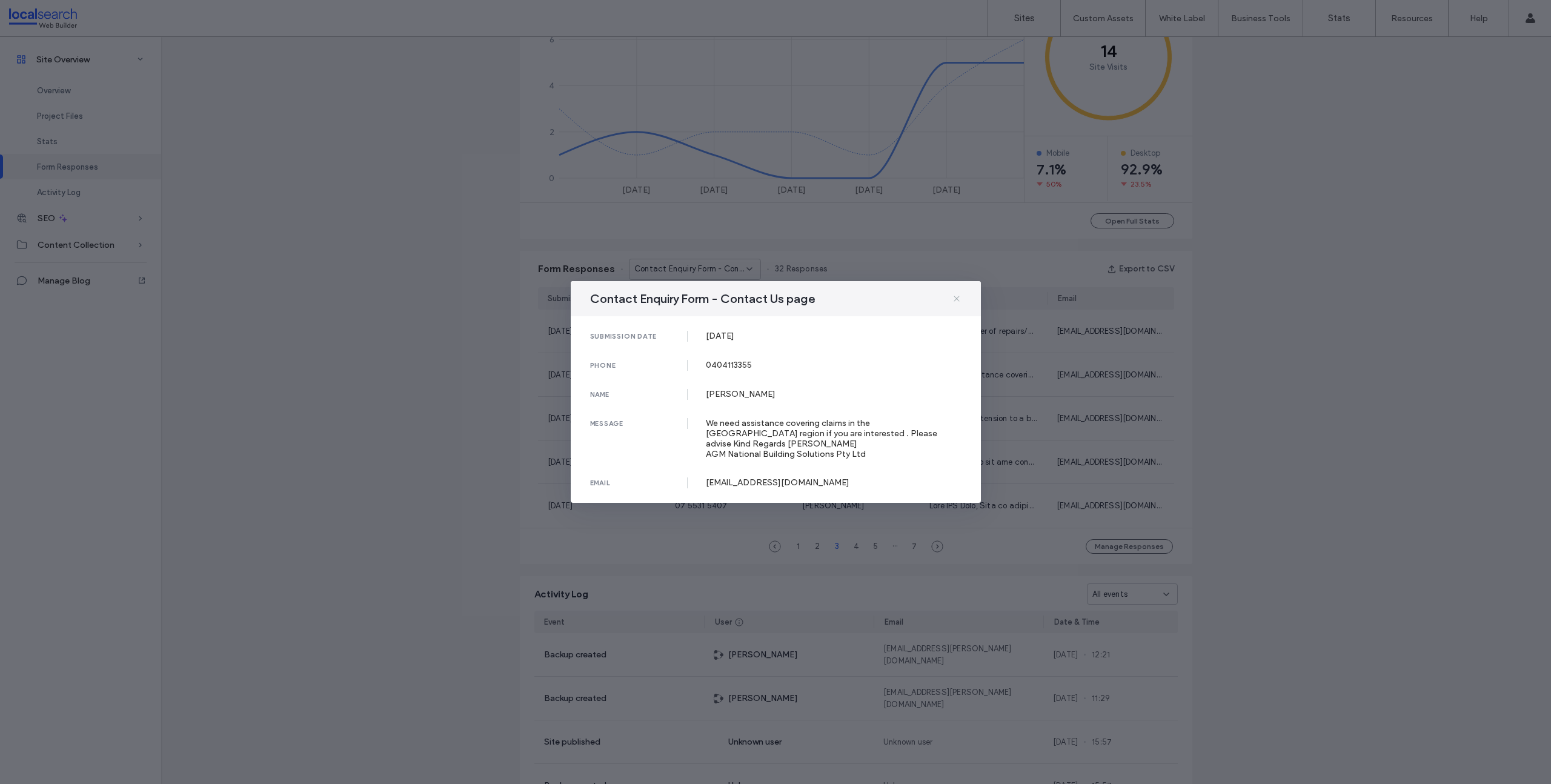
click at [958, 303] on icon at bounding box center [957, 299] width 10 height 10
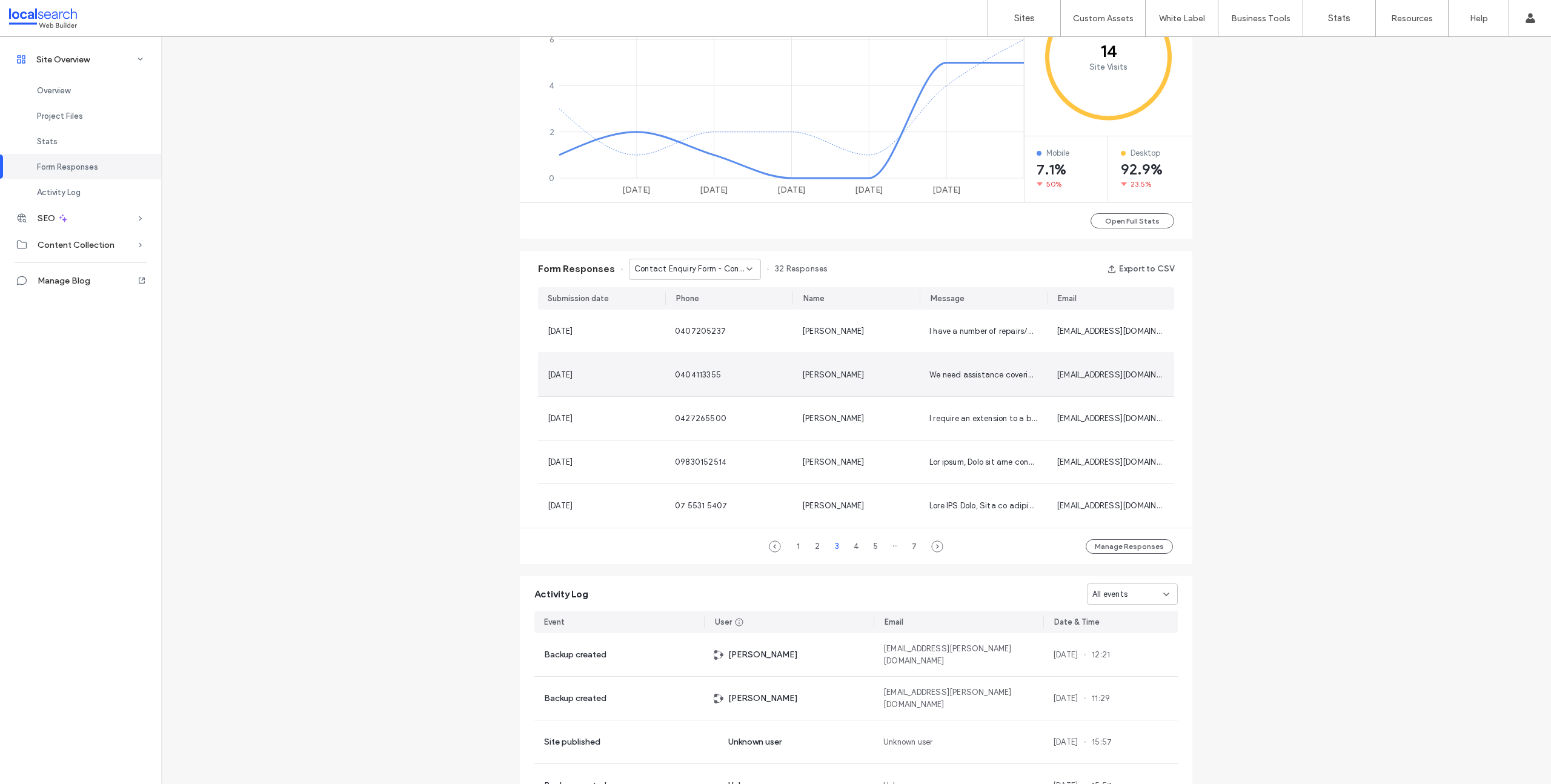
click at [970, 388] on div "We need assistance covering claims in the [GEOGRAPHIC_DATA] region if you are i…" at bounding box center [983, 374] width 127 height 43
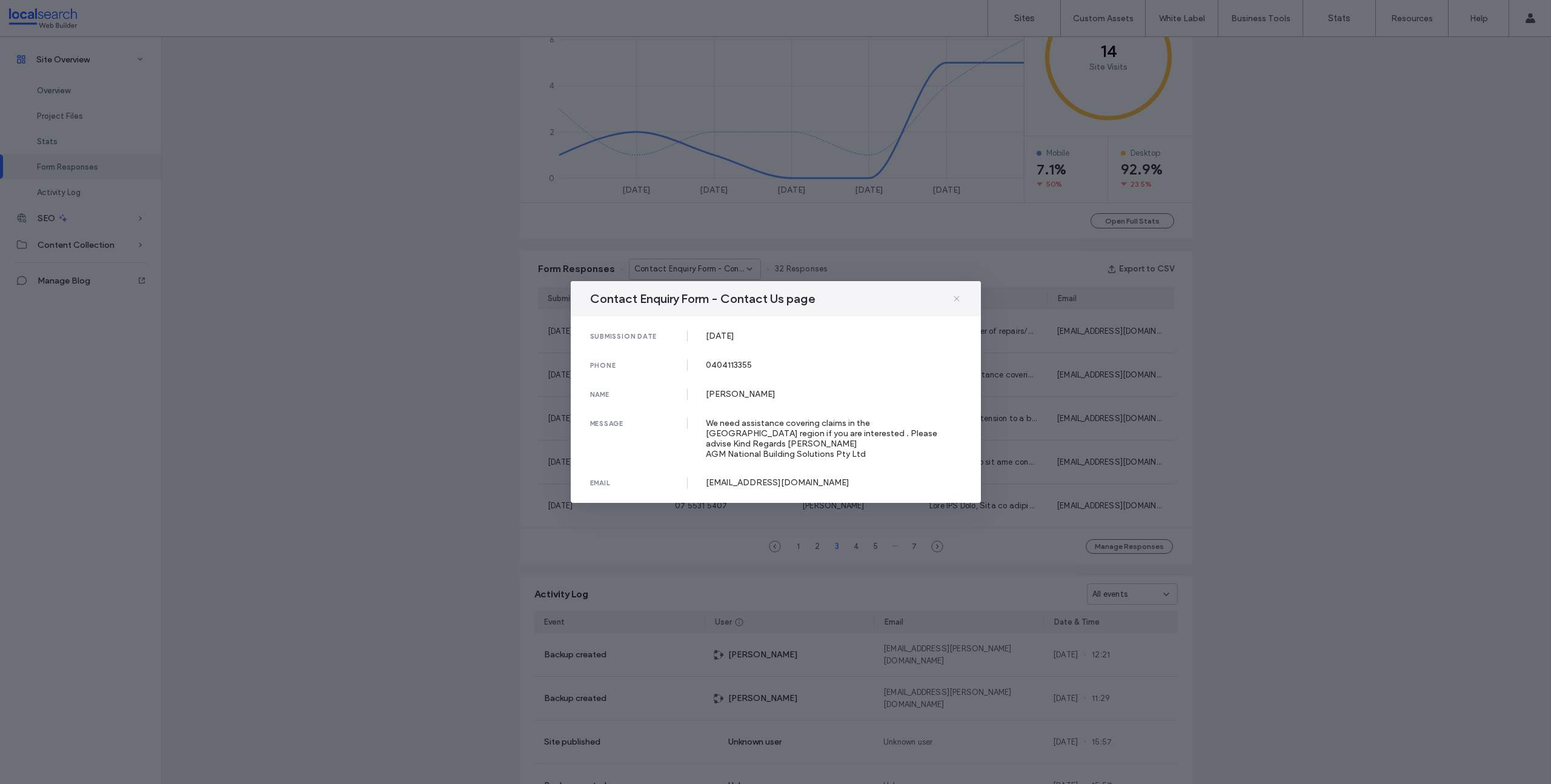
click at [960, 303] on icon at bounding box center [957, 299] width 10 height 10
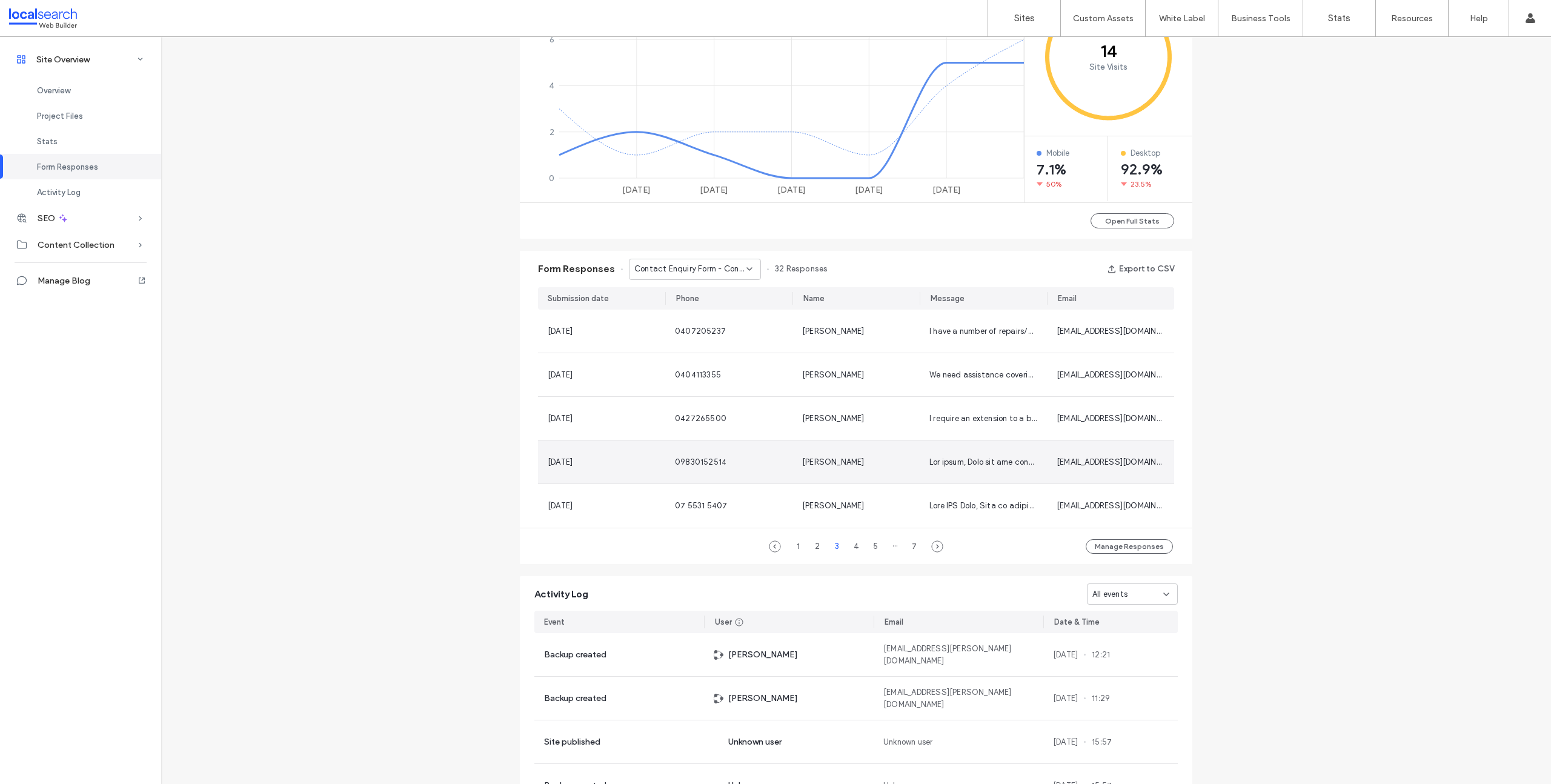
click at [975, 467] on div at bounding box center [983, 462] width 108 height 12
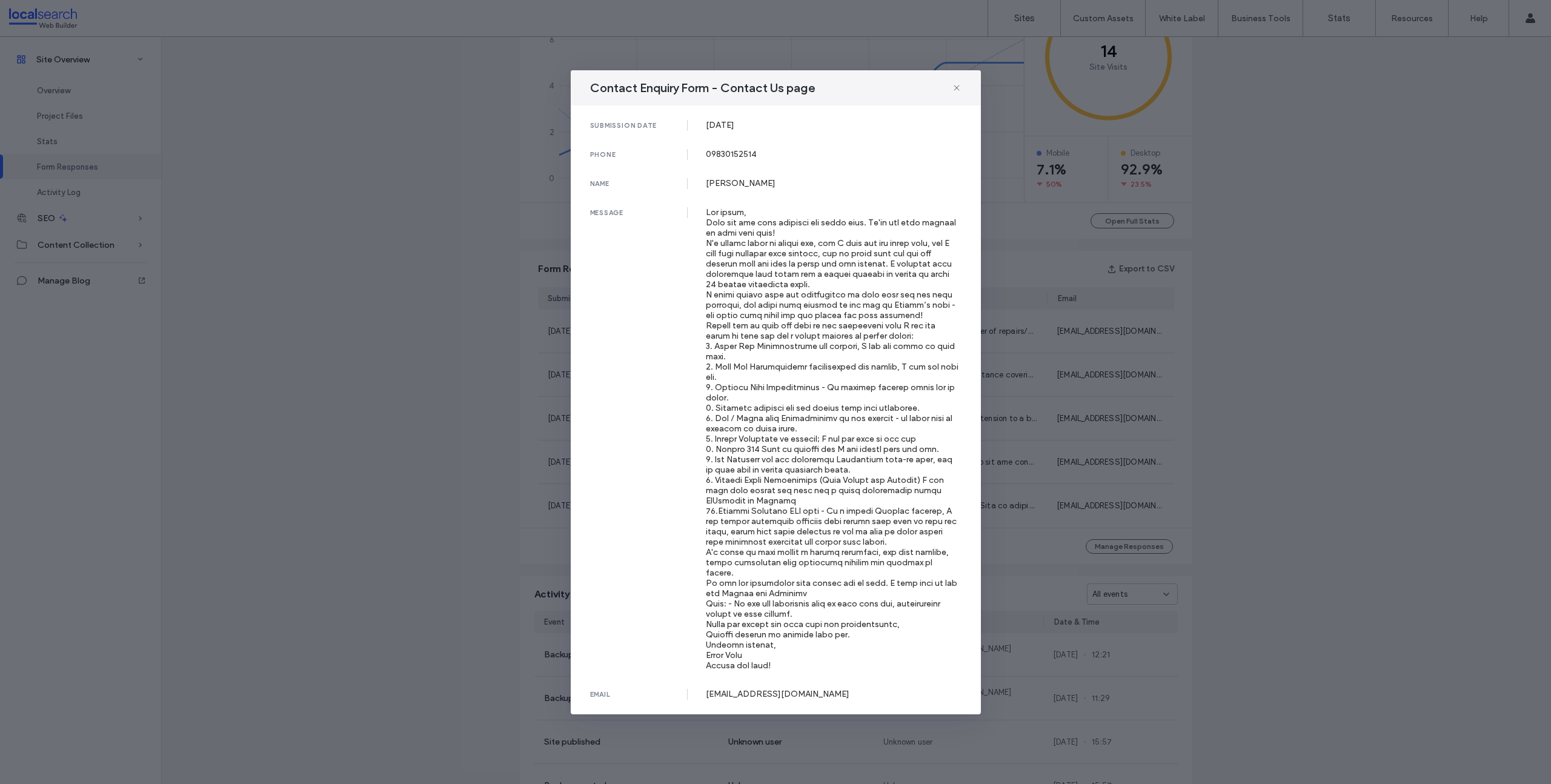
scroll to position [11, 0]
click at [955, 85] on use at bounding box center [956, 87] width 5 height 5
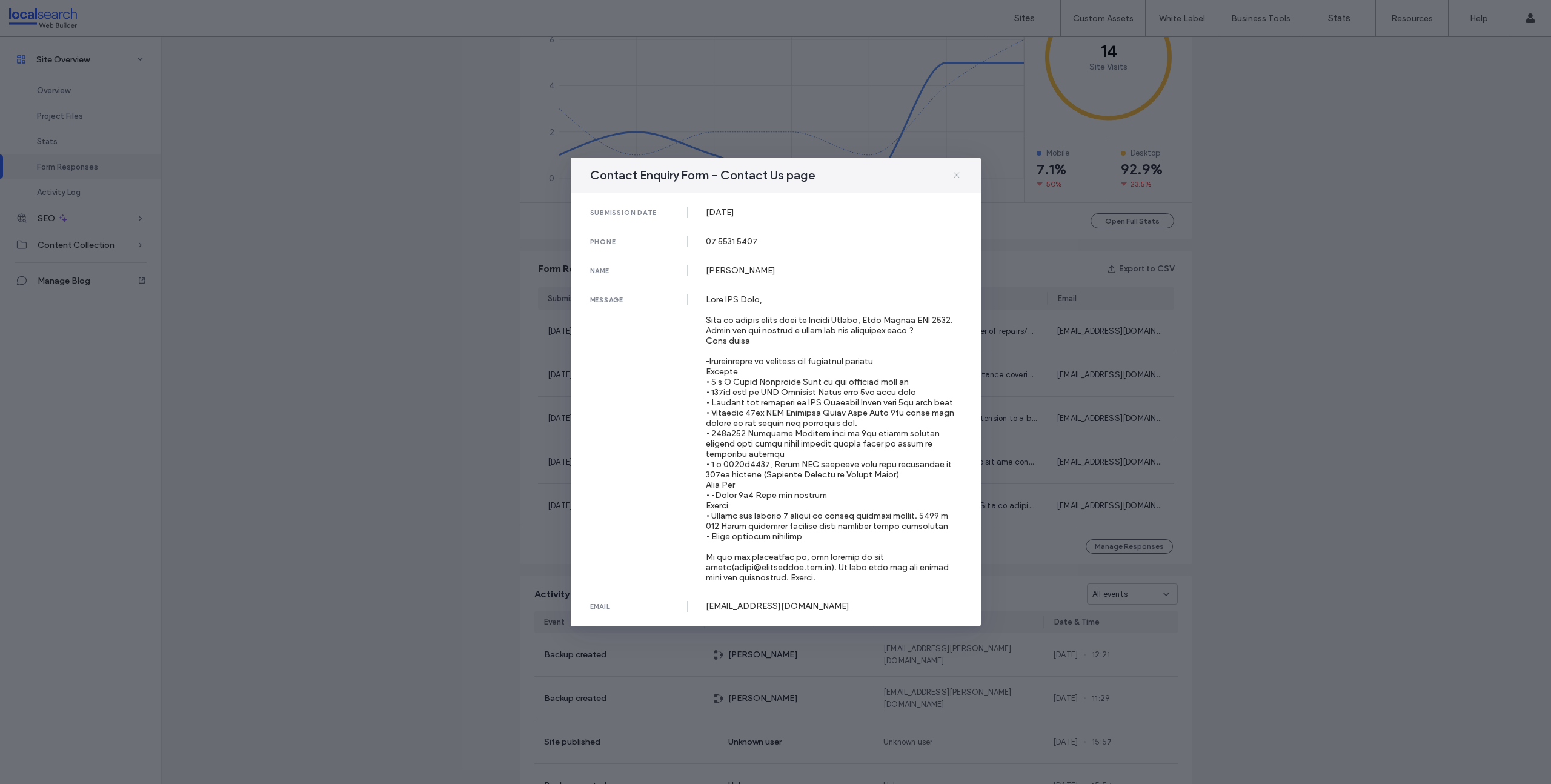
click at [953, 170] on icon at bounding box center [957, 175] width 10 height 10
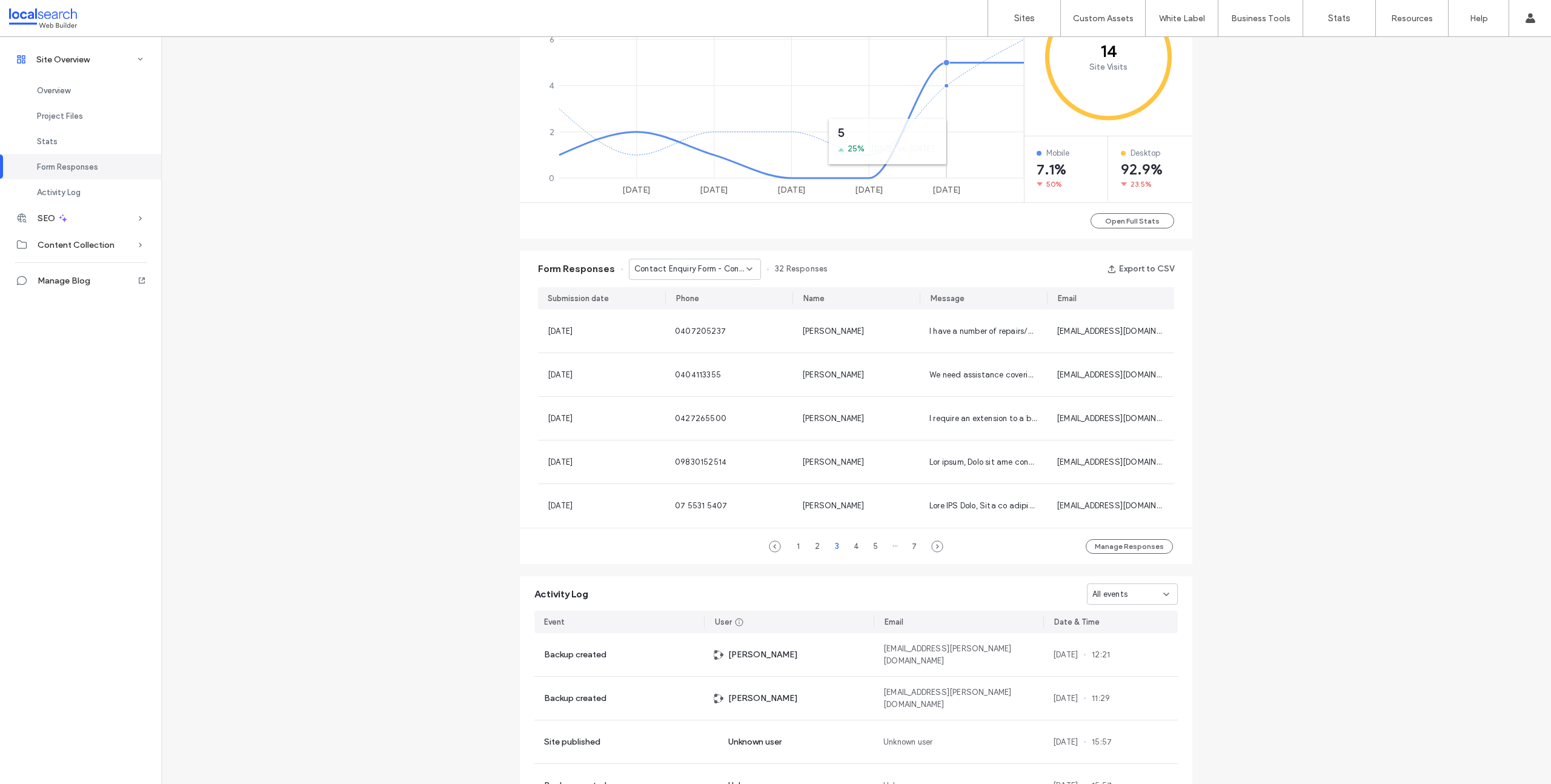
scroll to position [583, 0]
click at [851, 545] on div "4" at bounding box center [856, 545] width 15 height 15
click at [946, 424] on div "Good afternoon, what is your email address? I have a tender request to send you." at bounding box center [983, 417] width 127 height 43
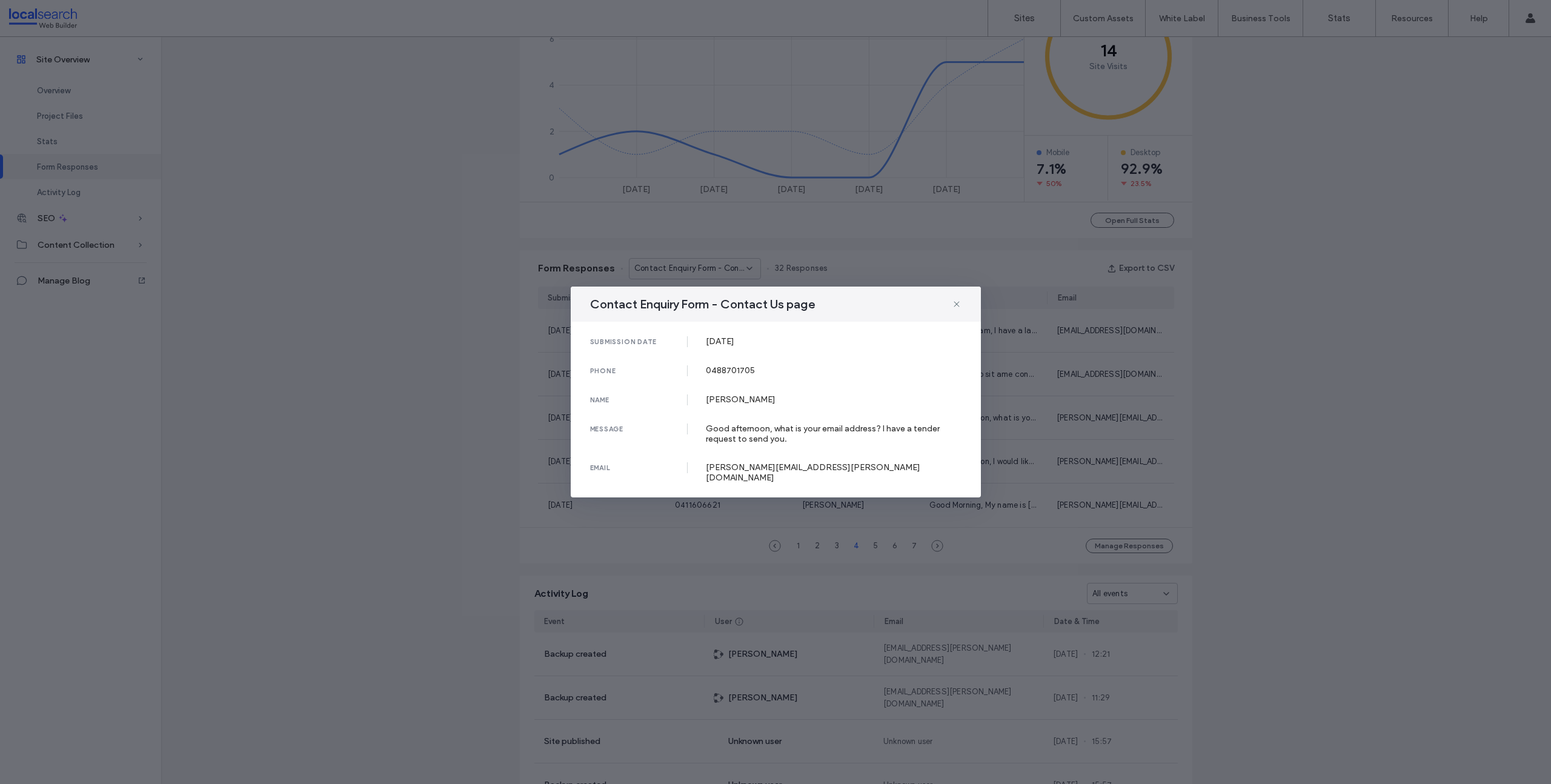
click at [953, 309] on icon at bounding box center [957, 304] width 10 height 10
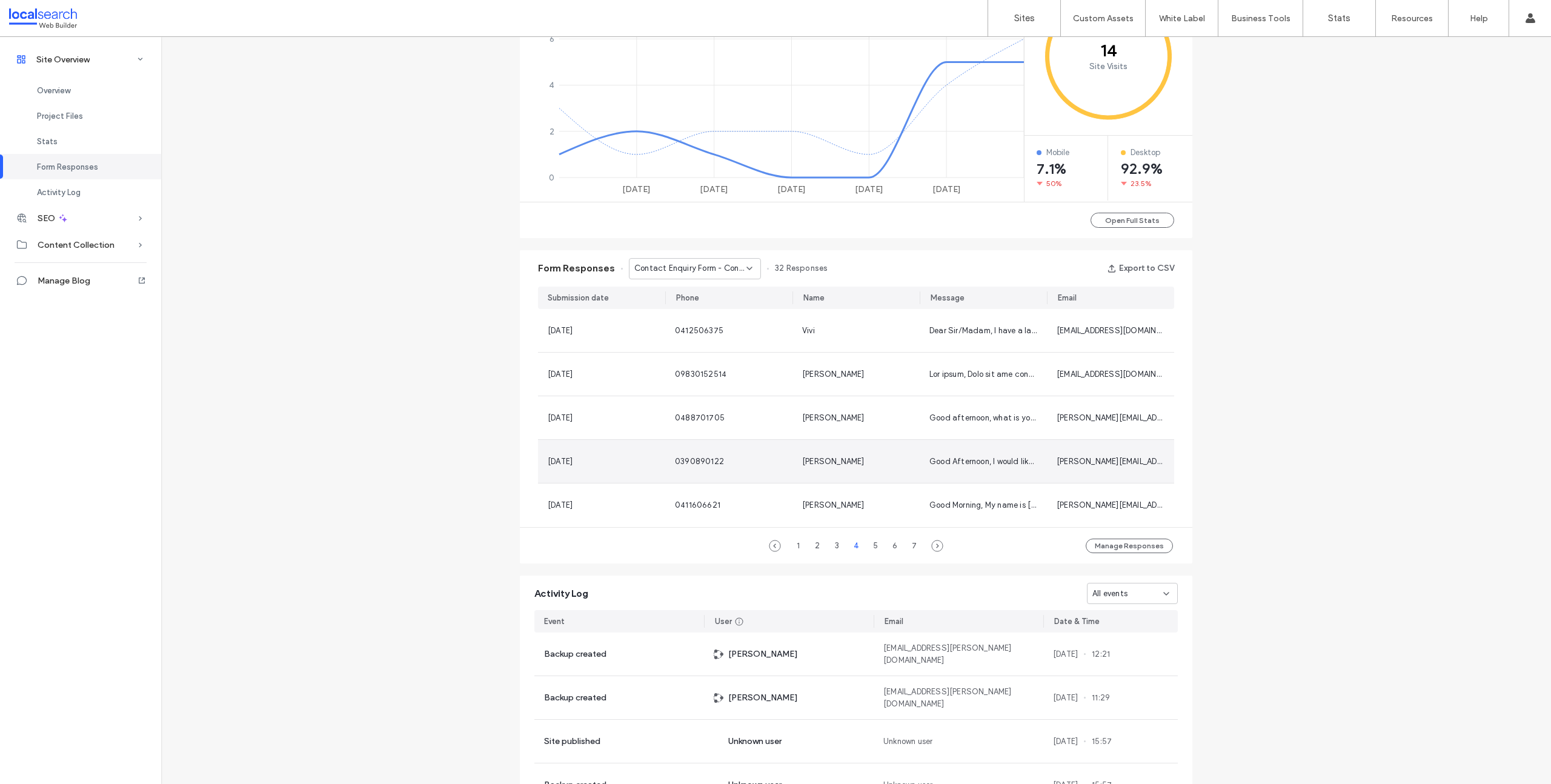
click at [929, 456] on div "Good Afternoon, I would like to know who is the best person to contact at your …" at bounding box center [983, 462] width 108 height 12
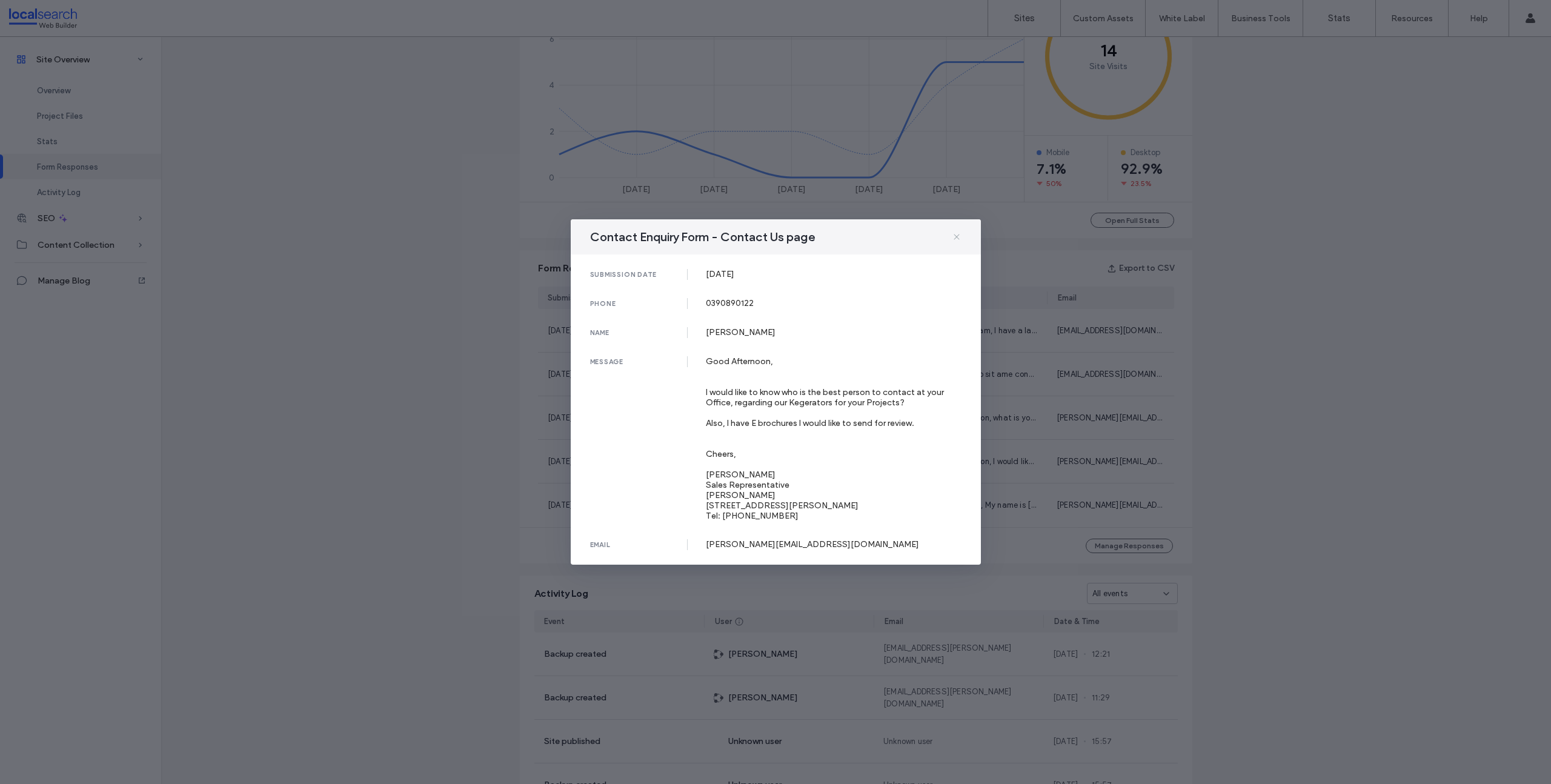
drag, startPoint x: 958, startPoint y: 225, endPoint x: 871, endPoint y: 264, distance: 95.3
click at [958, 232] on icon at bounding box center [957, 237] width 10 height 10
